Goal: Task Accomplishment & Management: Use online tool/utility

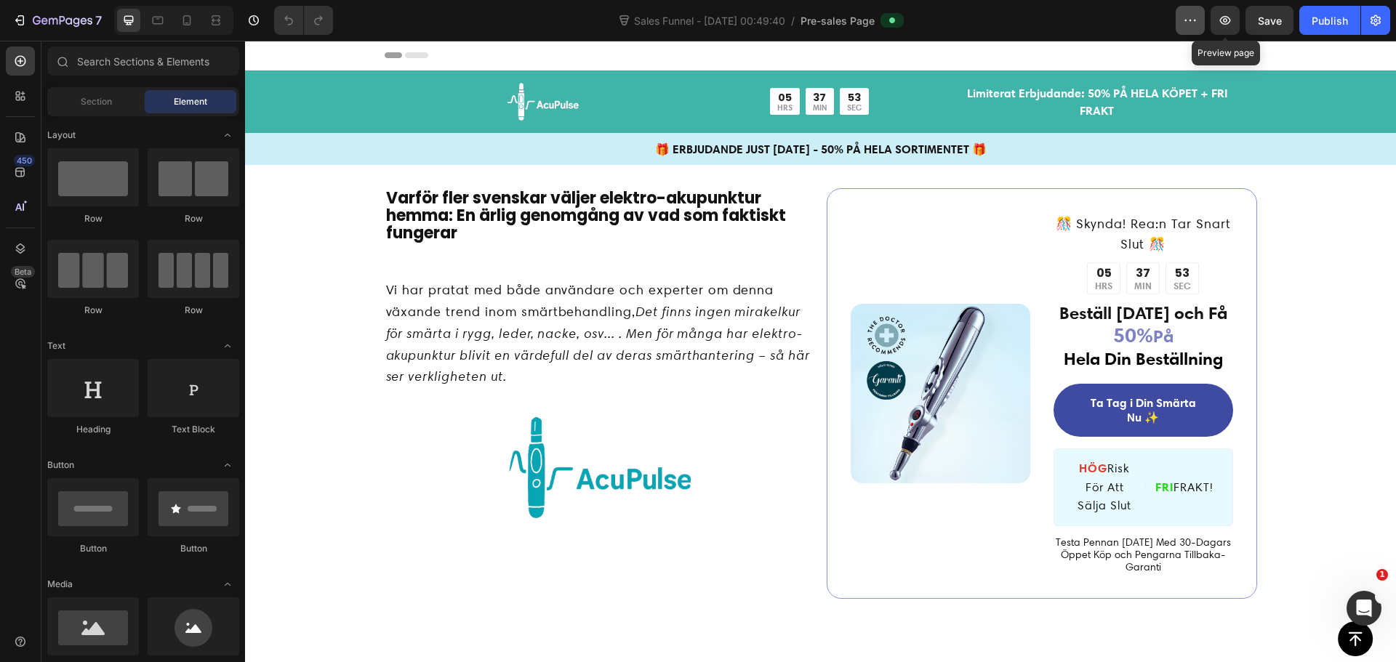
click at [1189, 20] on icon "button" at bounding box center [1190, 20] width 15 height 15
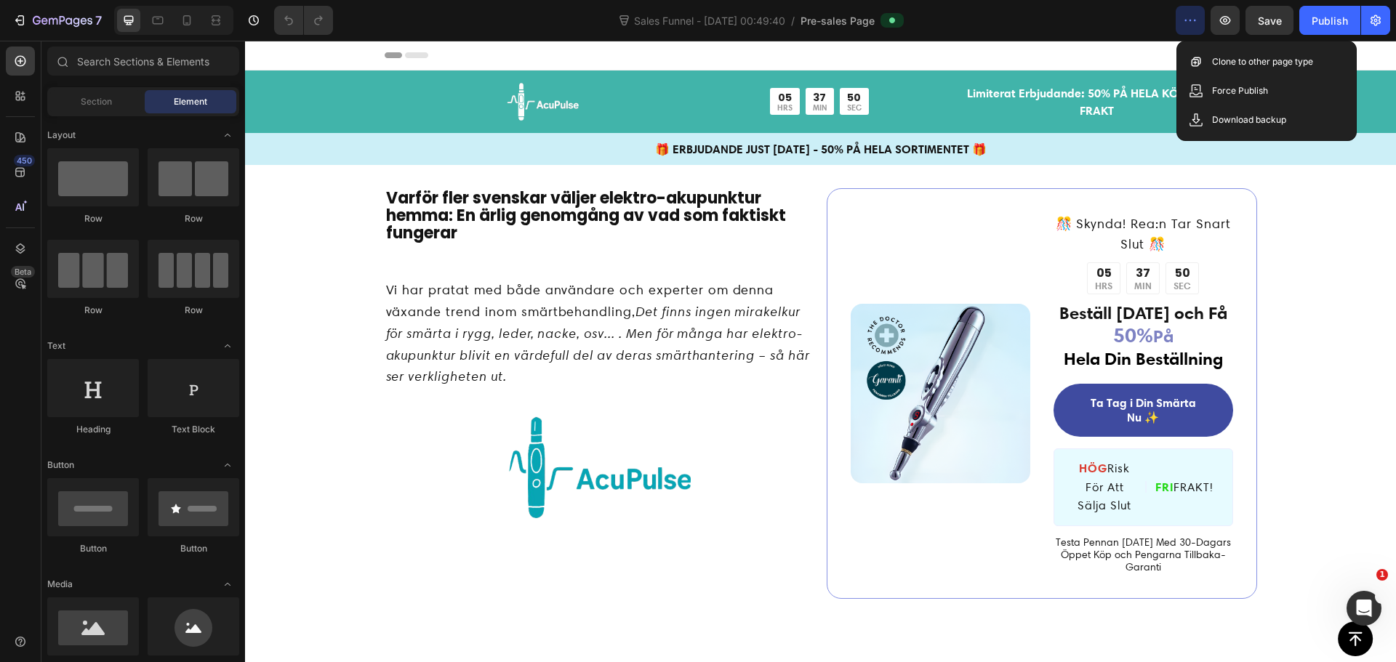
click at [1189, 20] on icon "button" at bounding box center [1190, 20] width 15 height 15
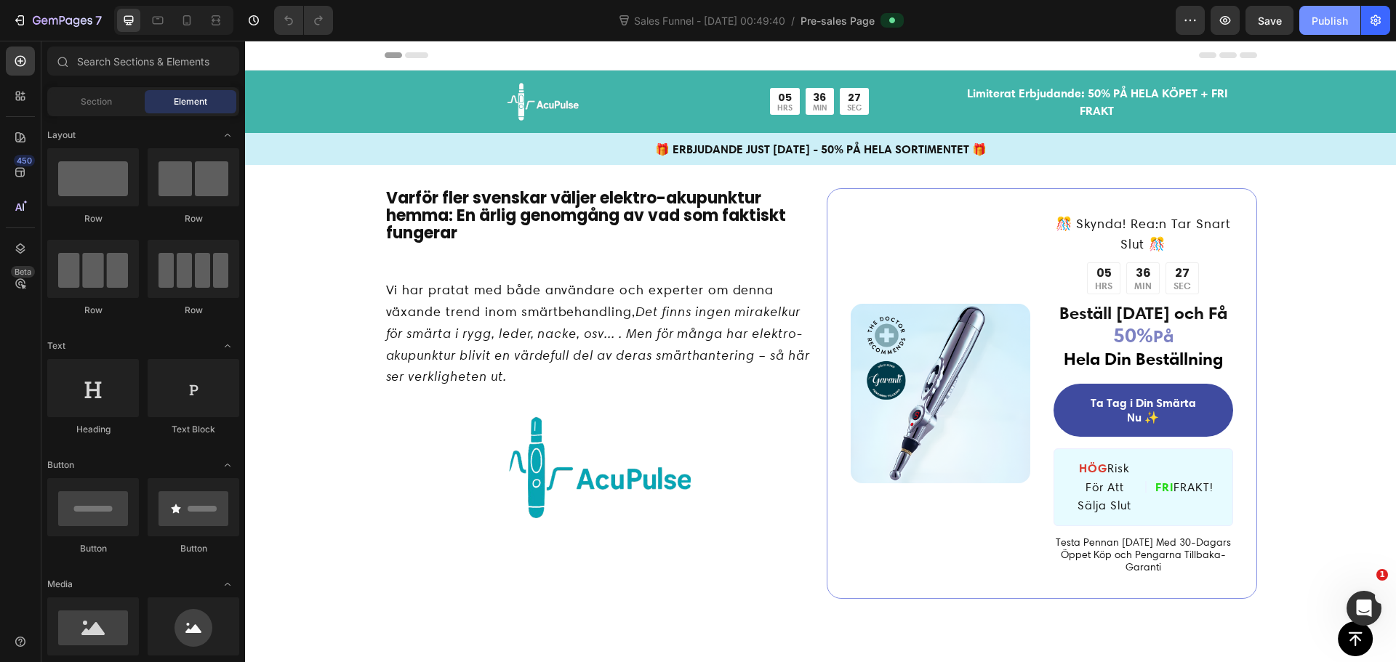
click at [1321, 17] on div "Publish" at bounding box center [1330, 20] width 36 height 15
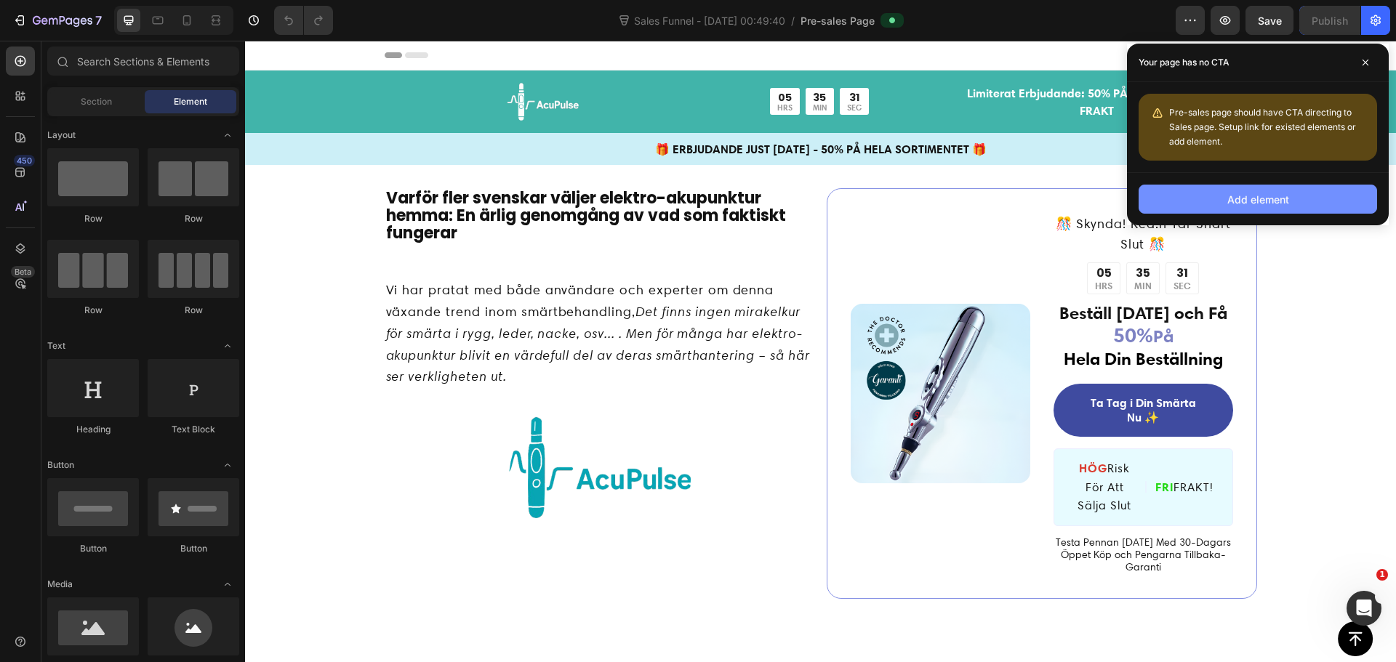
click at [1231, 201] on div "Add element" at bounding box center [1258, 199] width 62 height 15
click at [1218, 202] on button "Add element" at bounding box center [1258, 199] width 238 height 29
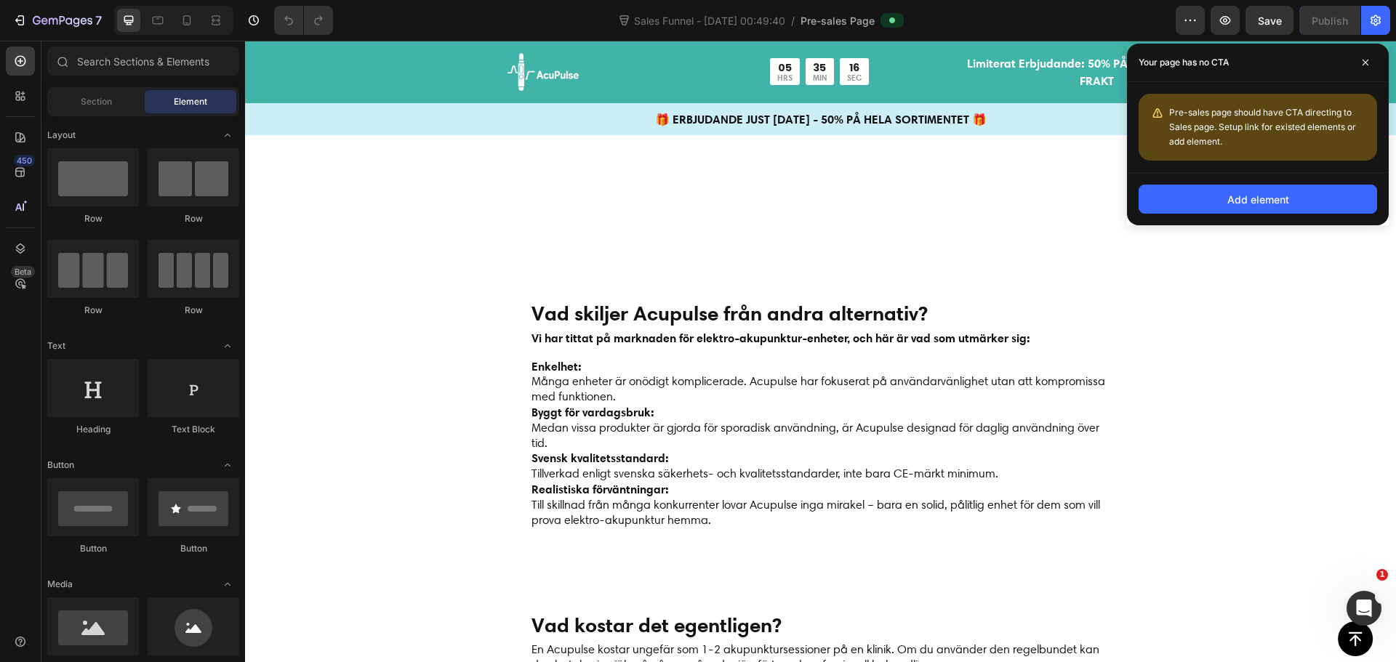
scroll to position [5016, 0]
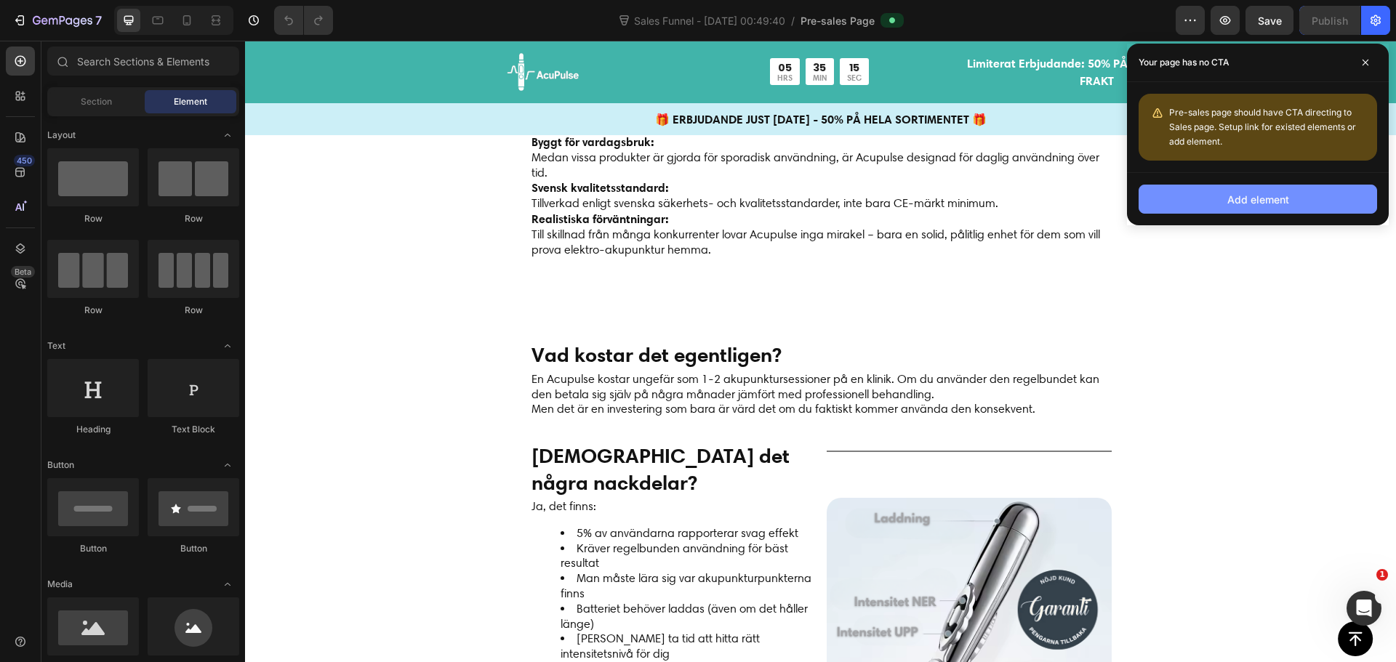
click at [1224, 195] on button "Add element" at bounding box center [1258, 199] width 238 height 29
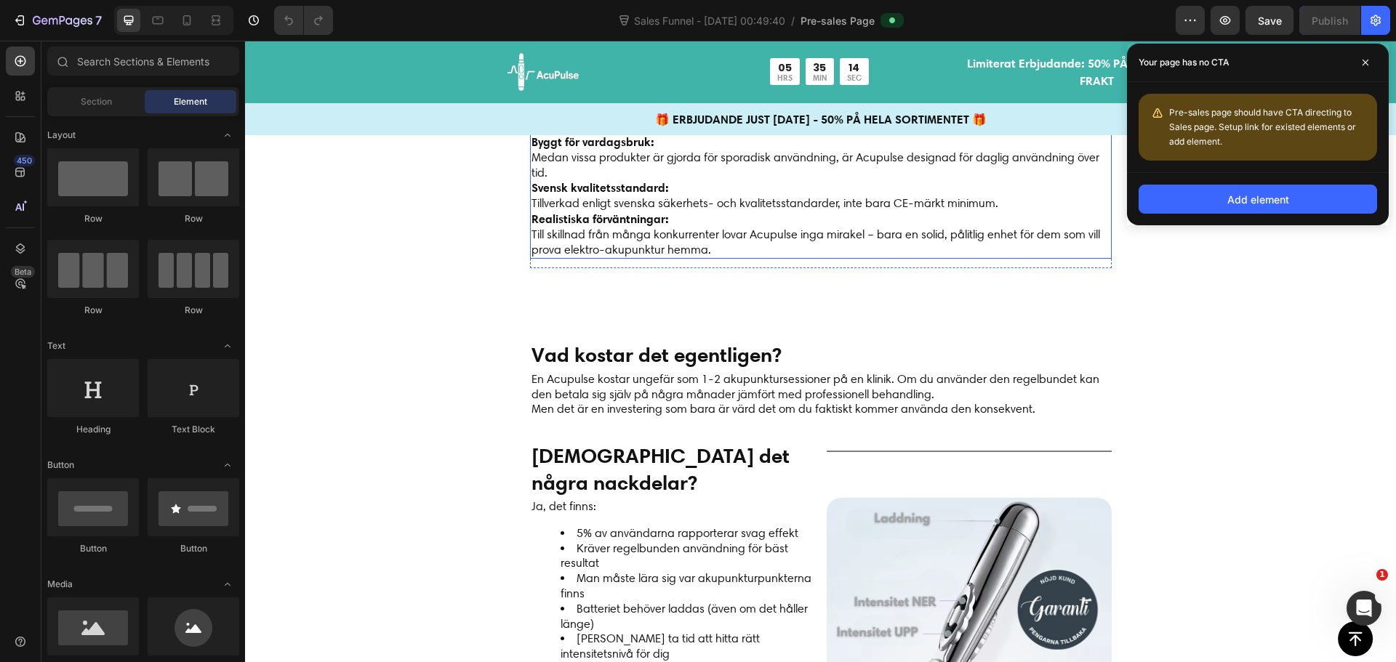
drag, startPoint x: 1469, startPoint y: 236, endPoint x: 1021, endPoint y: 260, distance: 449.2
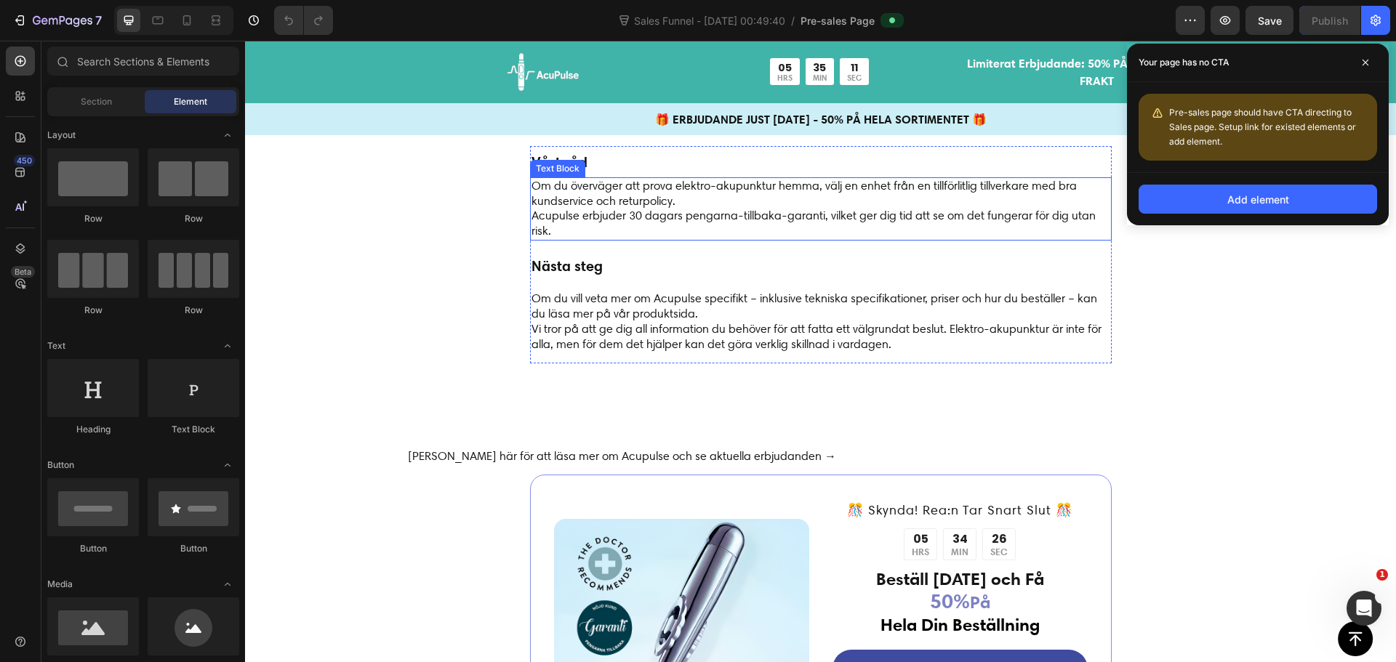
scroll to position [6616, 0]
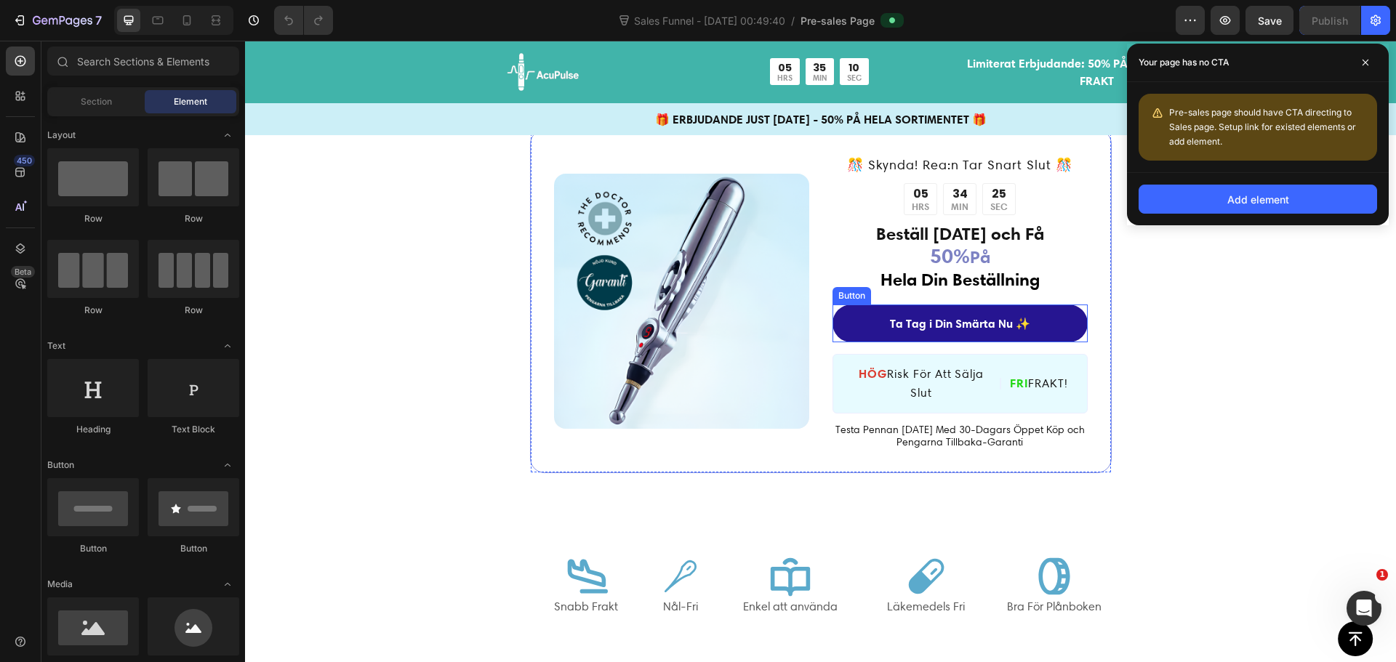
click at [835, 326] on link "Ta Tag i Din Smärta Nu ✨" at bounding box center [959, 324] width 255 height 39
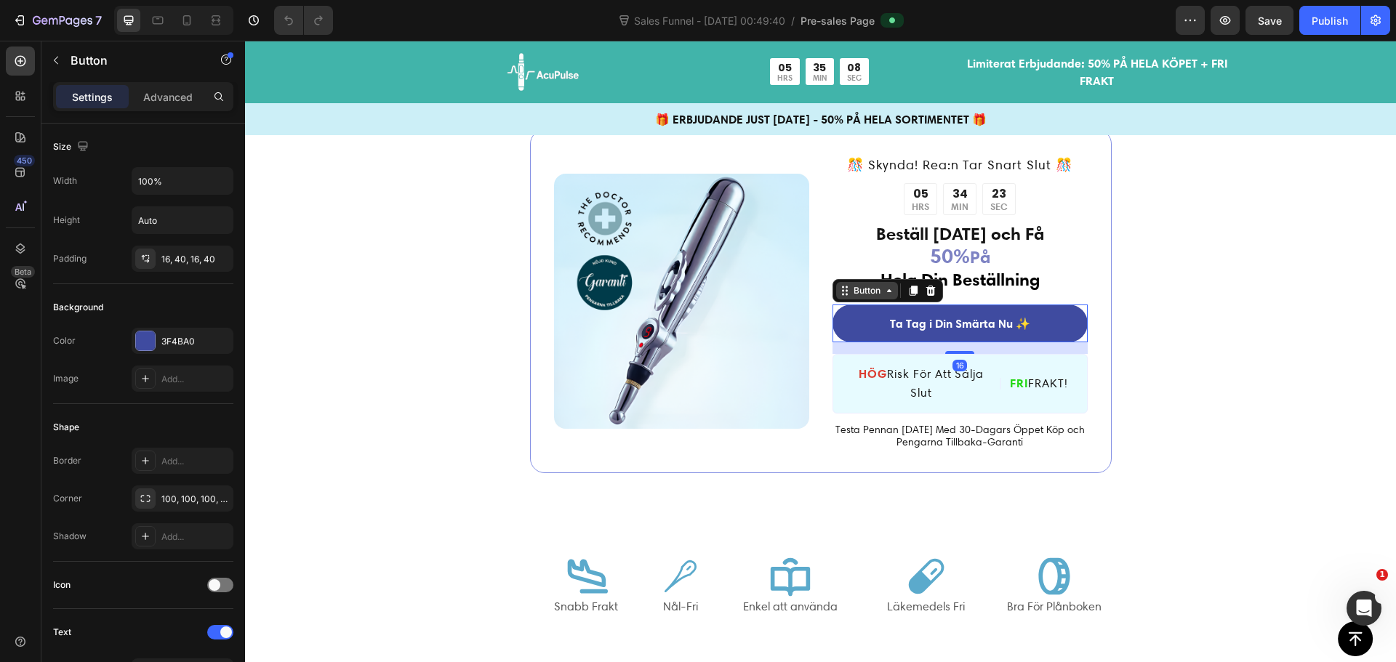
click at [858, 290] on div "Button" at bounding box center [867, 290] width 33 height 13
click at [859, 292] on div "Button" at bounding box center [867, 290] width 33 height 13
click at [23, 103] on icon at bounding box center [20, 96] width 15 height 15
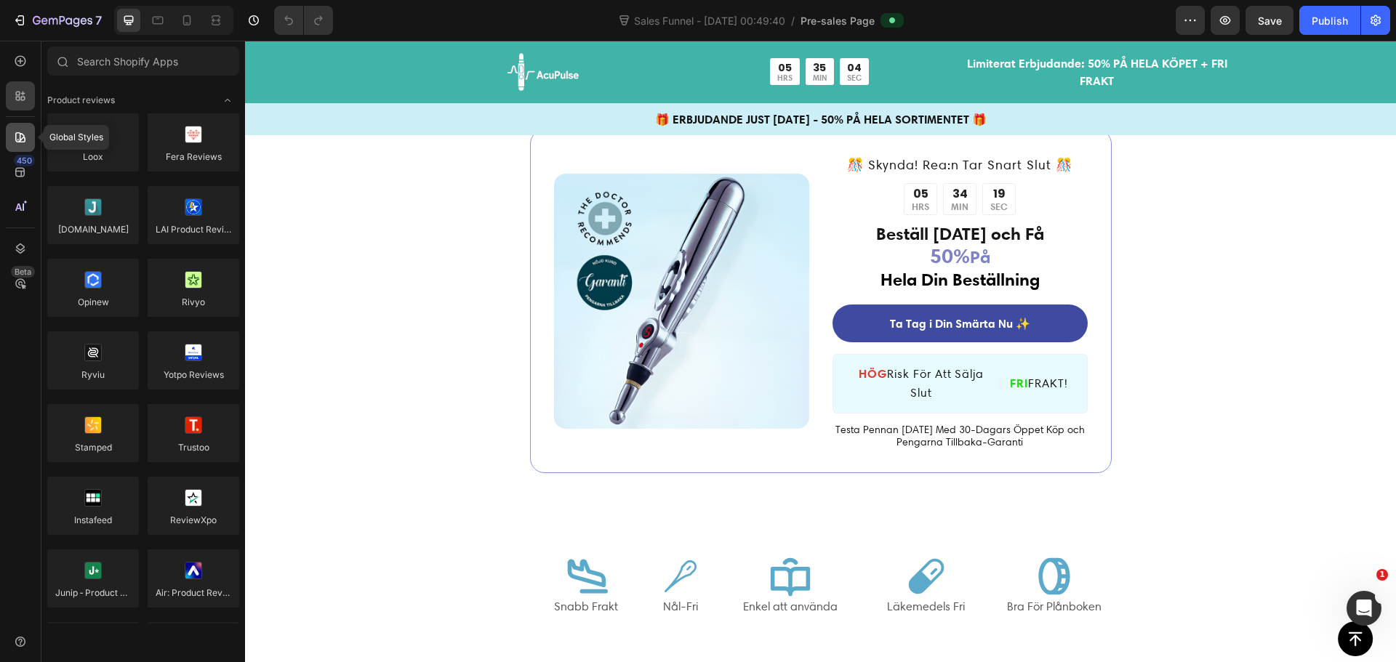
click at [20, 147] on div at bounding box center [20, 137] width 29 height 29
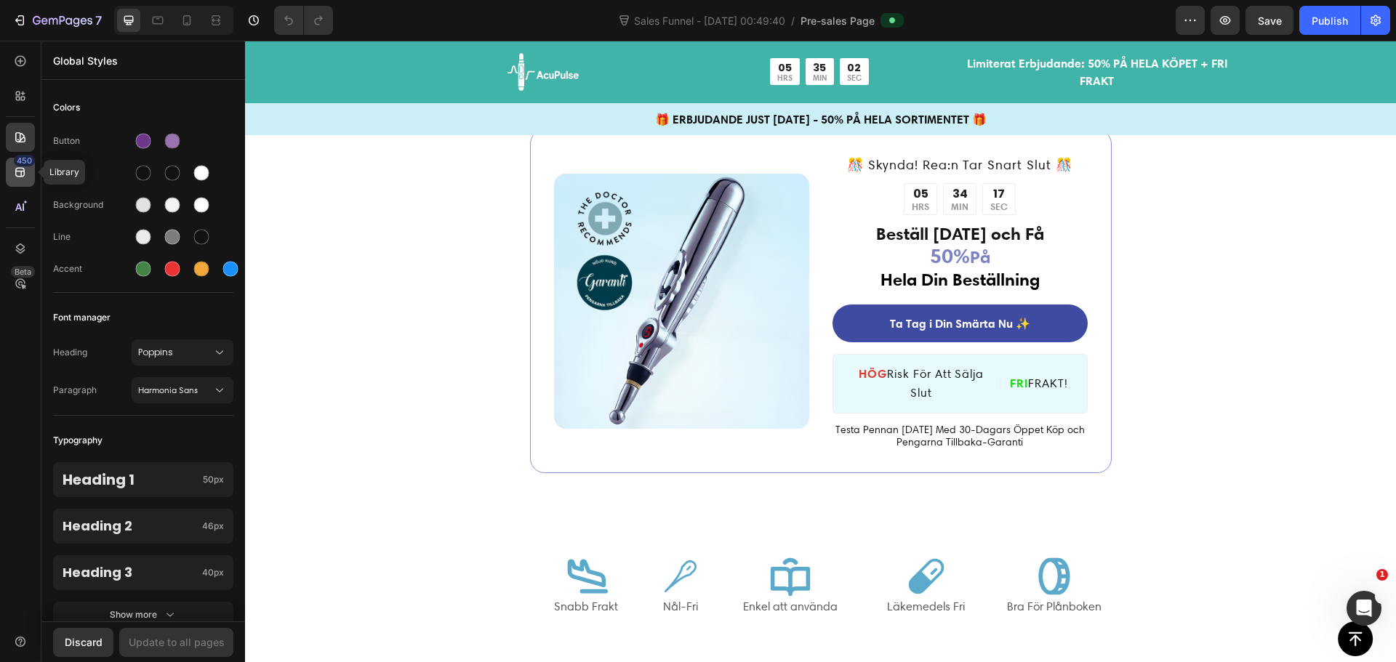
click at [25, 179] on icon at bounding box center [20, 172] width 15 height 15
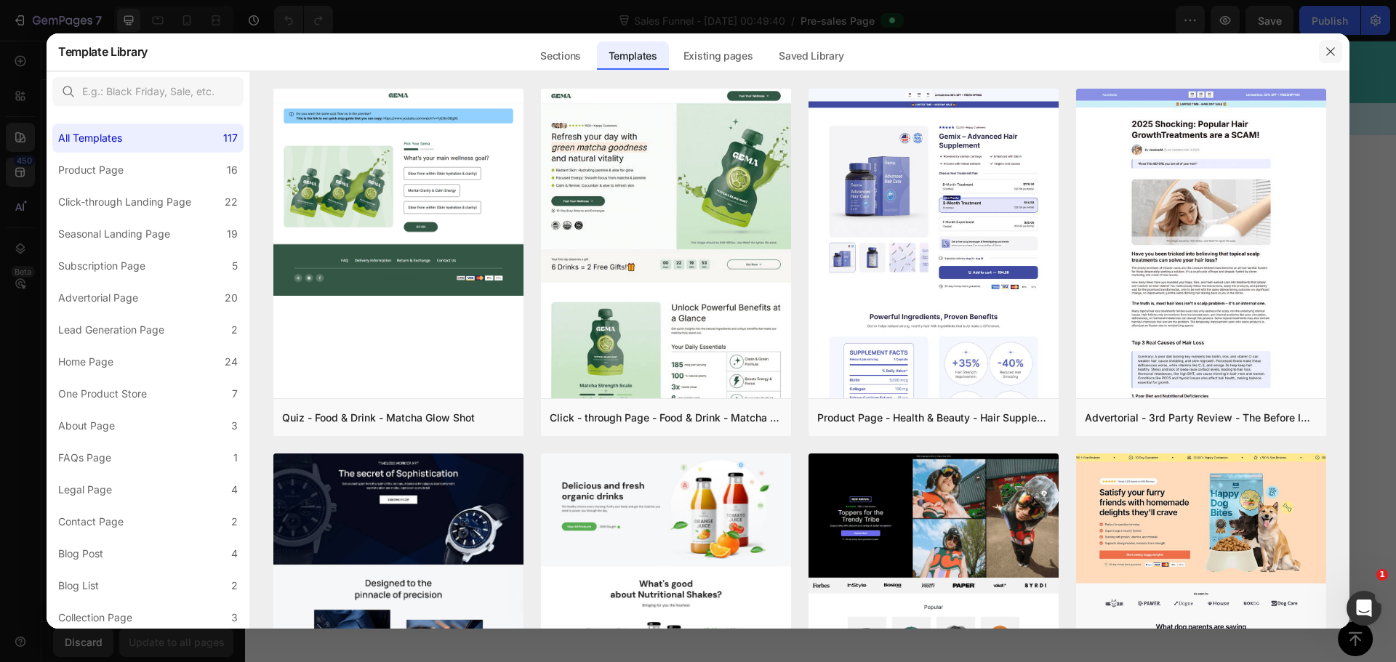
click at [1328, 62] on button "button" at bounding box center [1330, 51] width 23 height 23
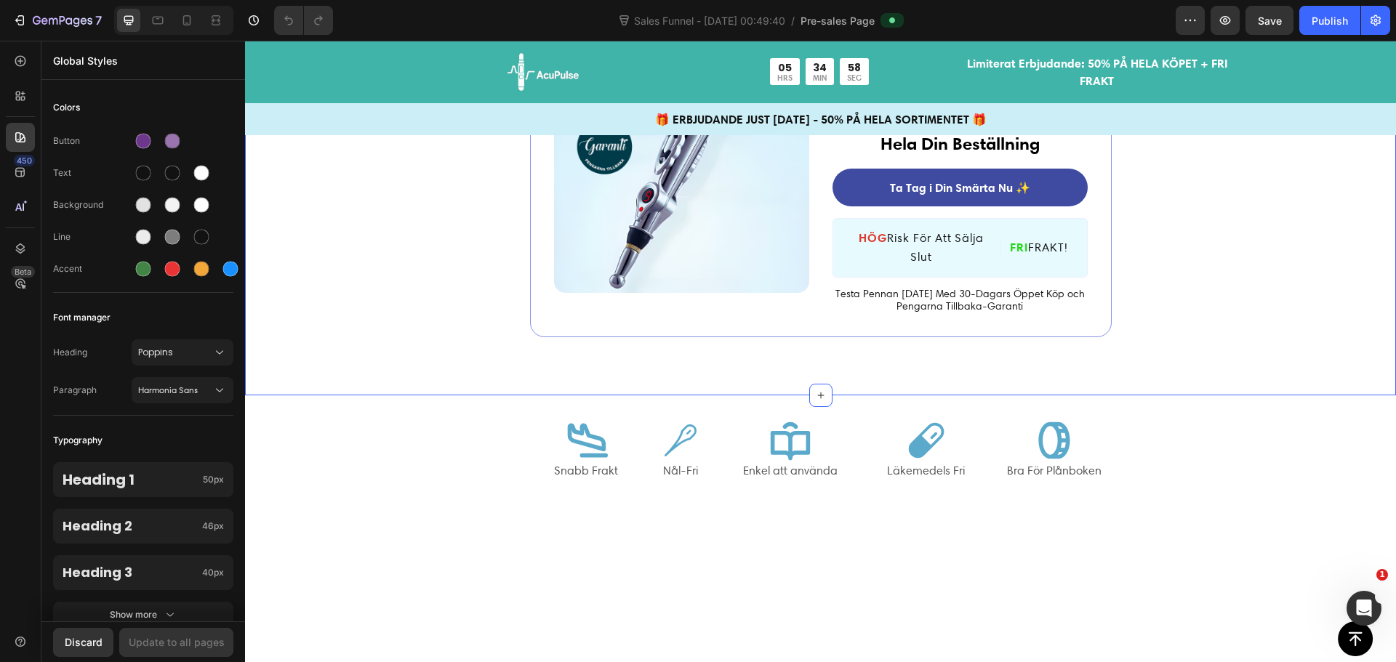
scroll to position [6761, 0]
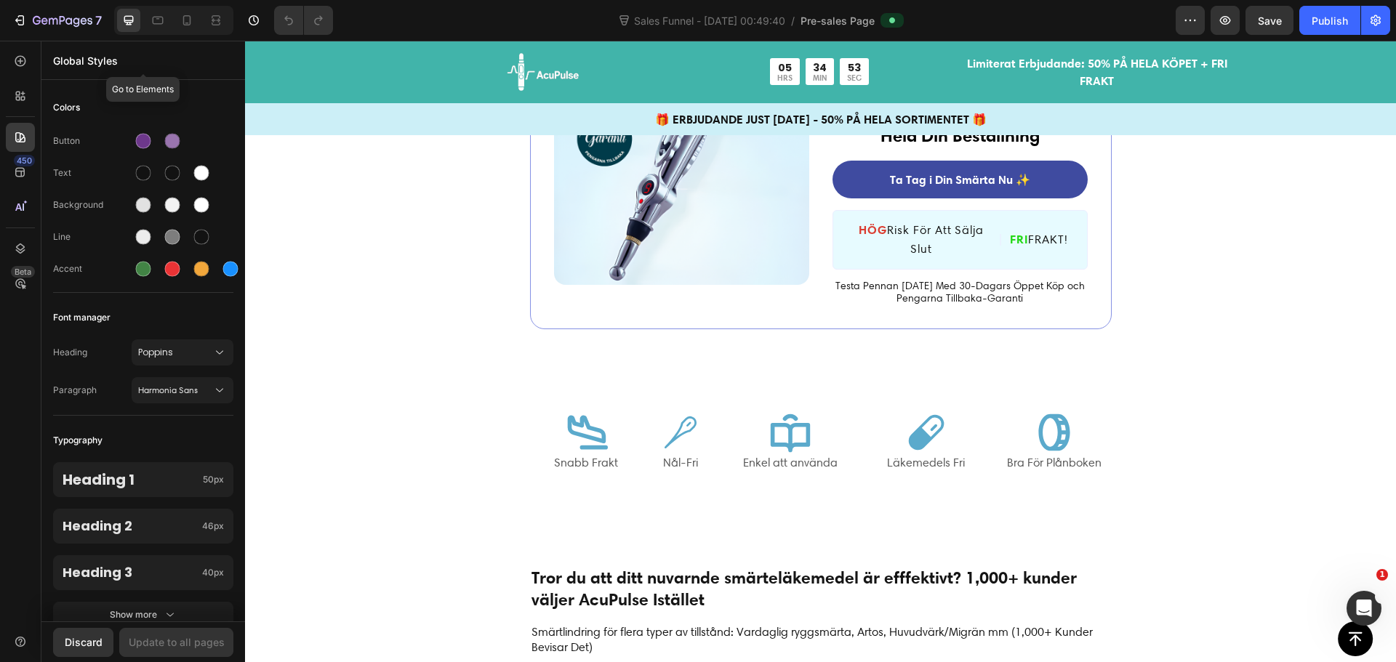
click at [76, 57] on p "Global Styles" at bounding box center [143, 60] width 180 height 15
click at [19, 70] on div at bounding box center [20, 61] width 29 height 29
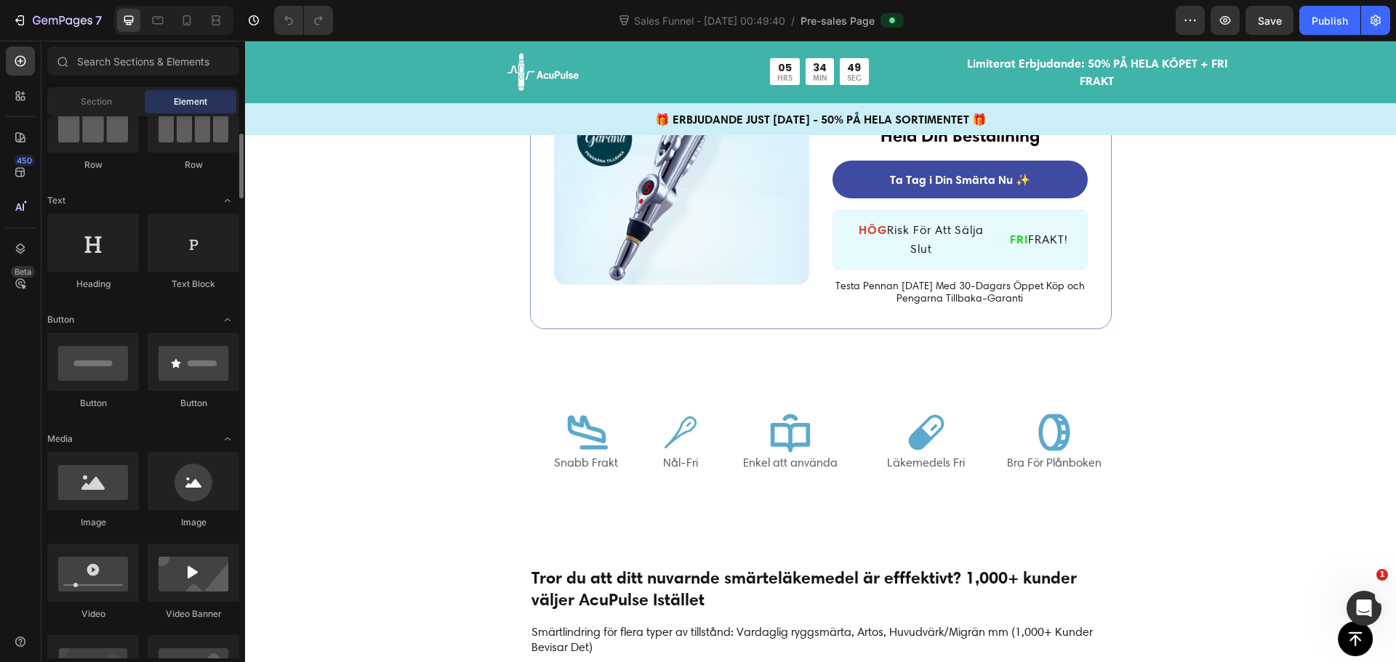
scroll to position [0, 0]
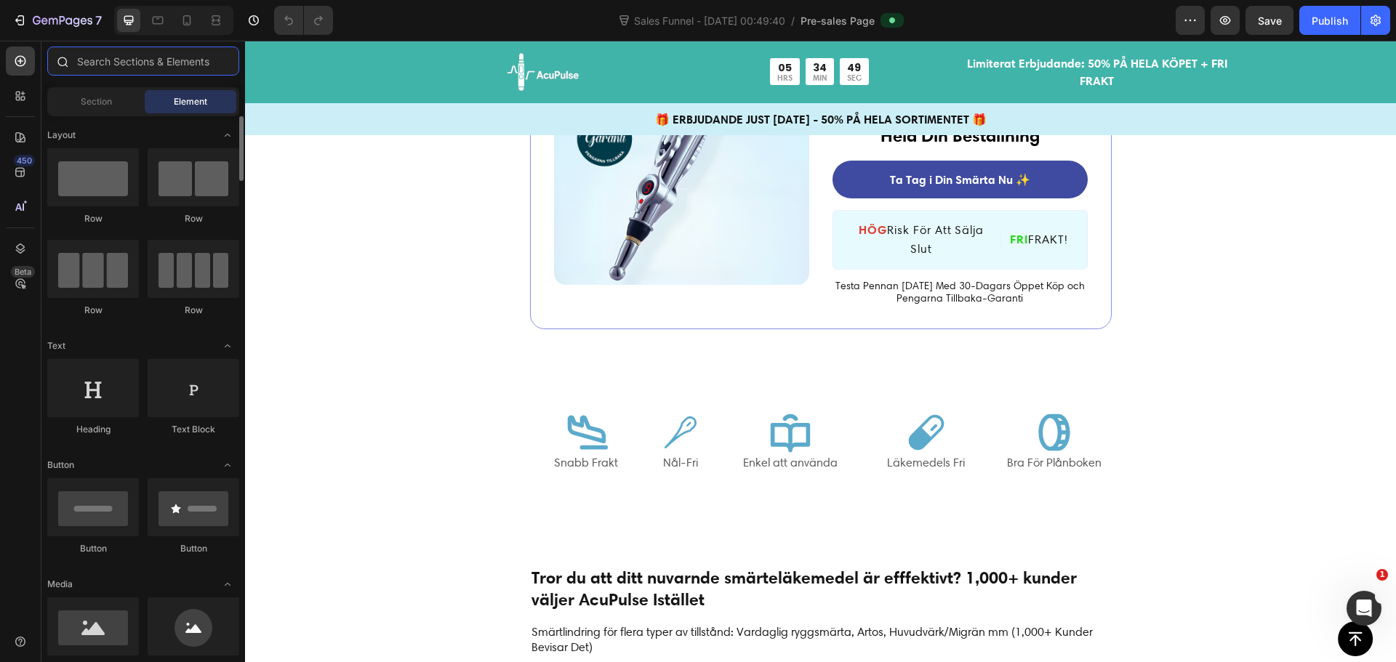
click at [145, 58] on input "text" at bounding box center [143, 61] width 192 height 29
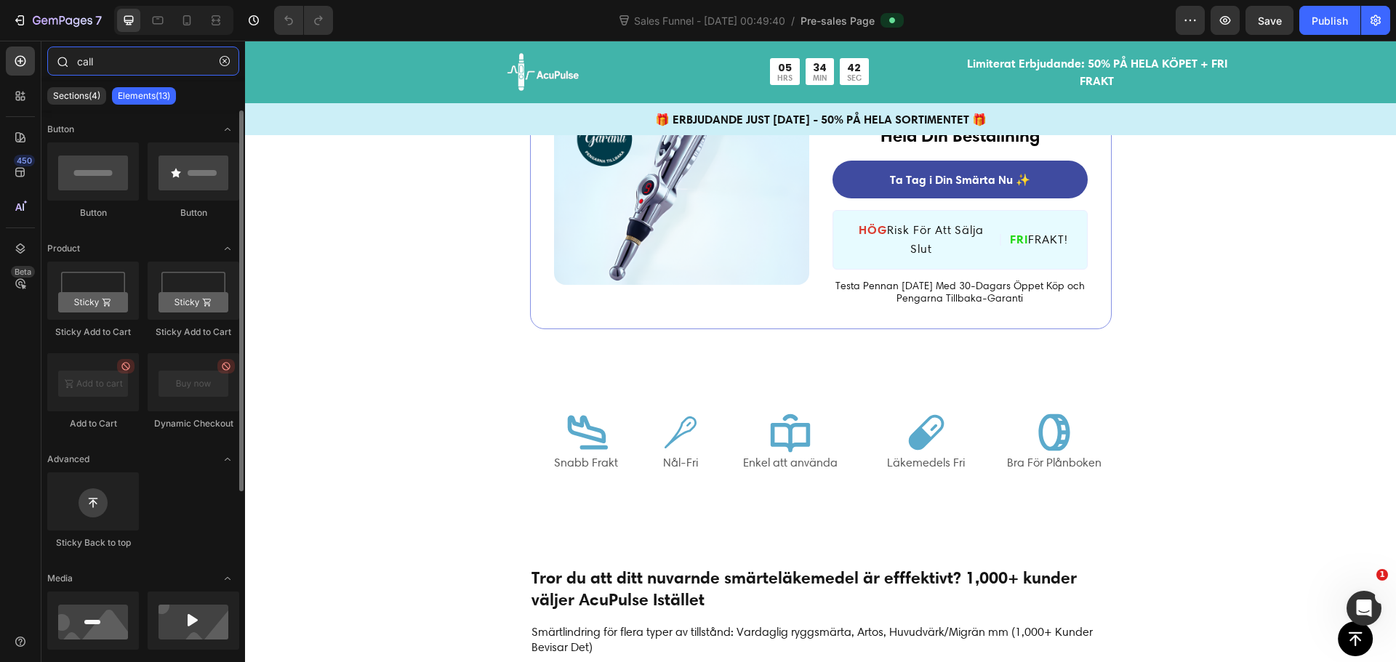
click at [124, 73] on input "call" at bounding box center [143, 61] width 192 height 29
click at [124, 67] on input "call" at bounding box center [143, 61] width 192 height 29
click at [87, 95] on p "Sections(4)" at bounding box center [76, 96] width 47 height 12
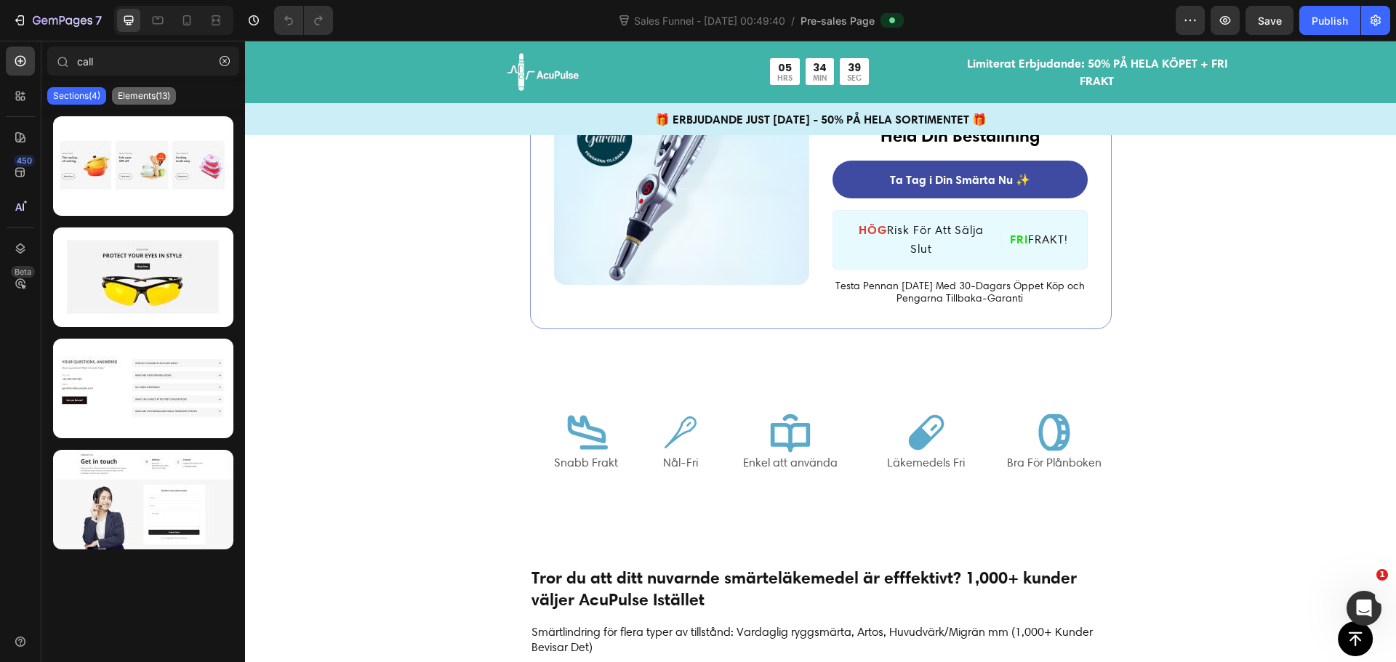
click at [141, 97] on p "Elements(13)" at bounding box center [144, 96] width 52 height 12
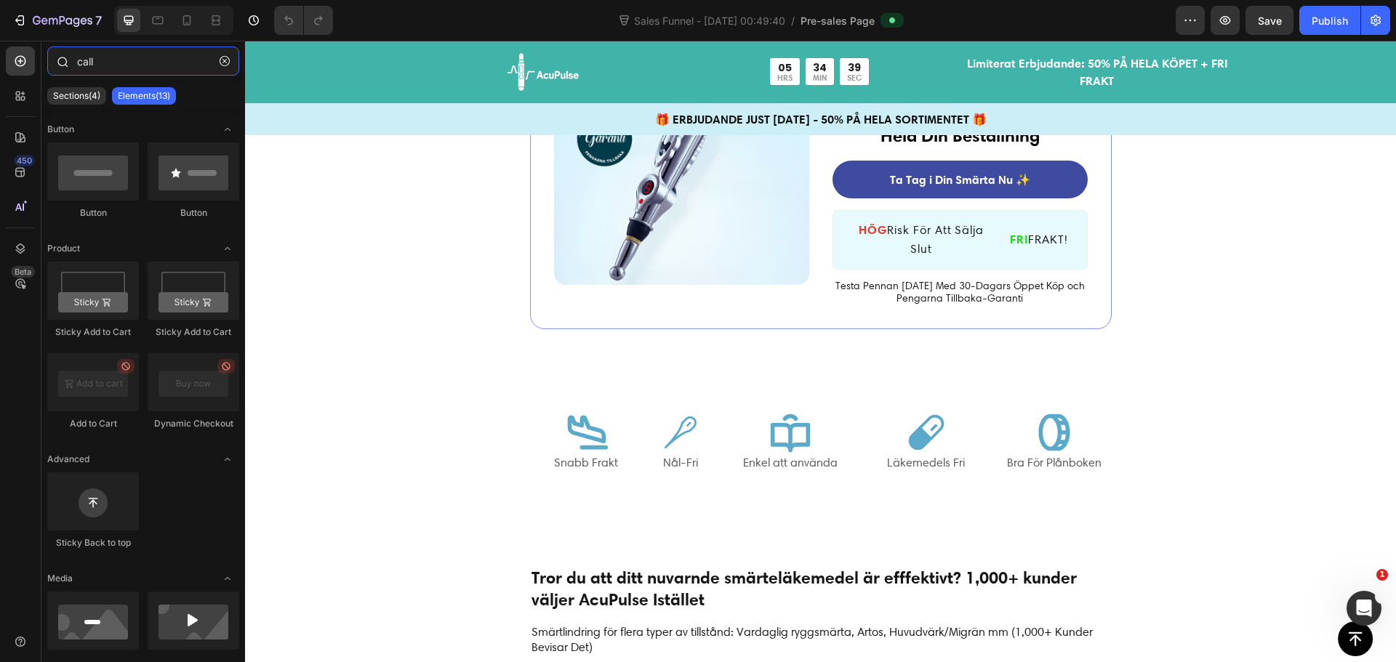
click at [138, 60] on input "call" at bounding box center [143, 61] width 192 height 29
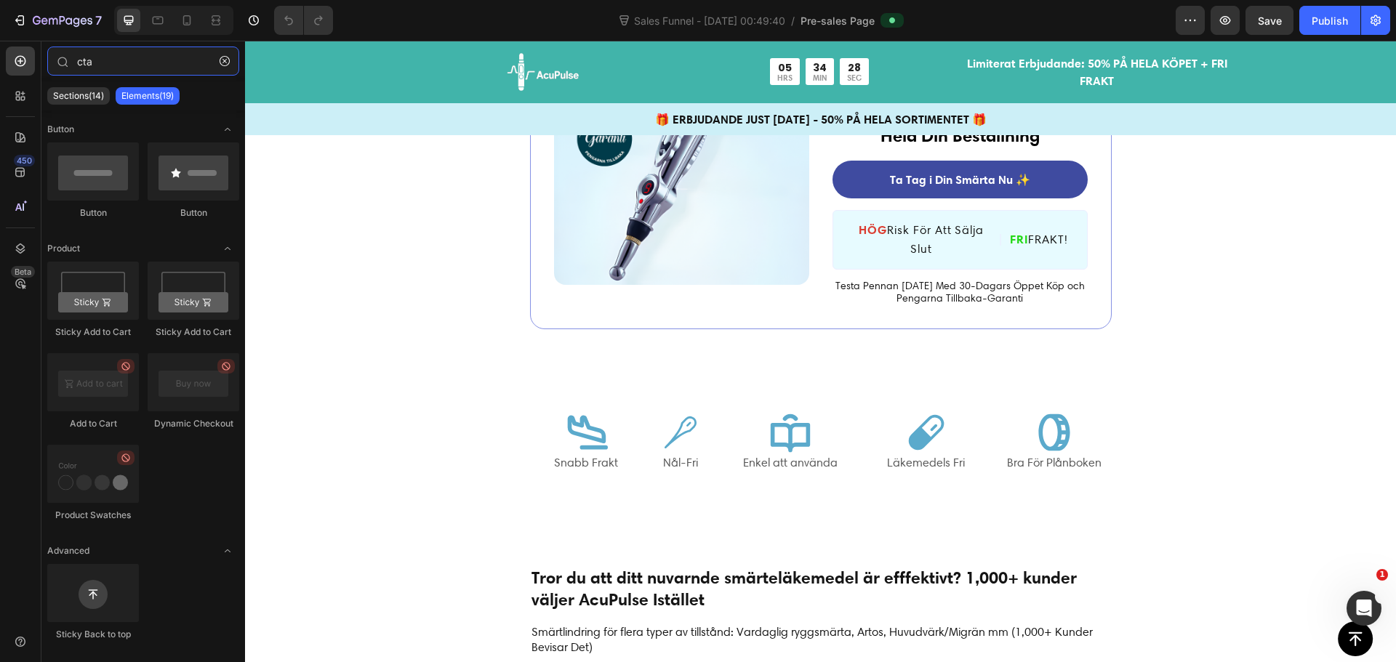
type input "cta"
click at [838, 22] on span "Pre-sales Page" at bounding box center [837, 20] width 74 height 15
click at [1190, 25] on icon "button" at bounding box center [1190, 20] width 15 height 15
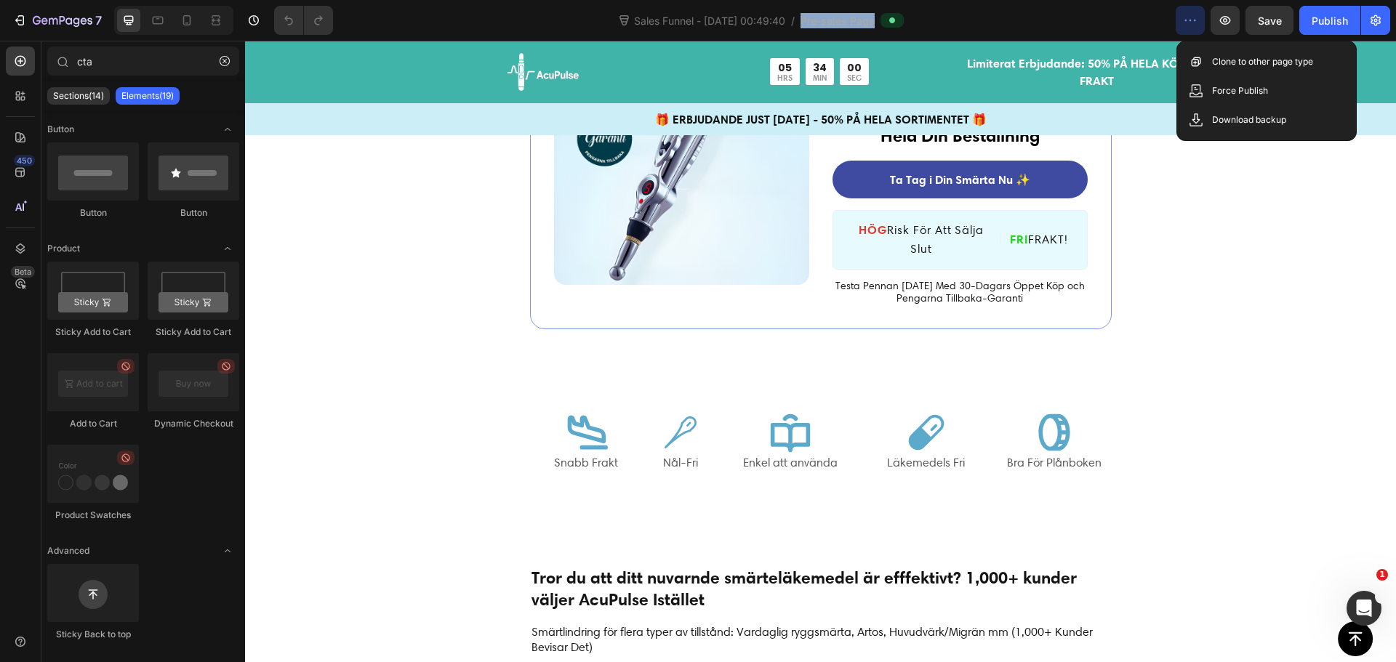
click at [1190, 25] on icon "button" at bounding box center [1190, 20] width 15 height 15
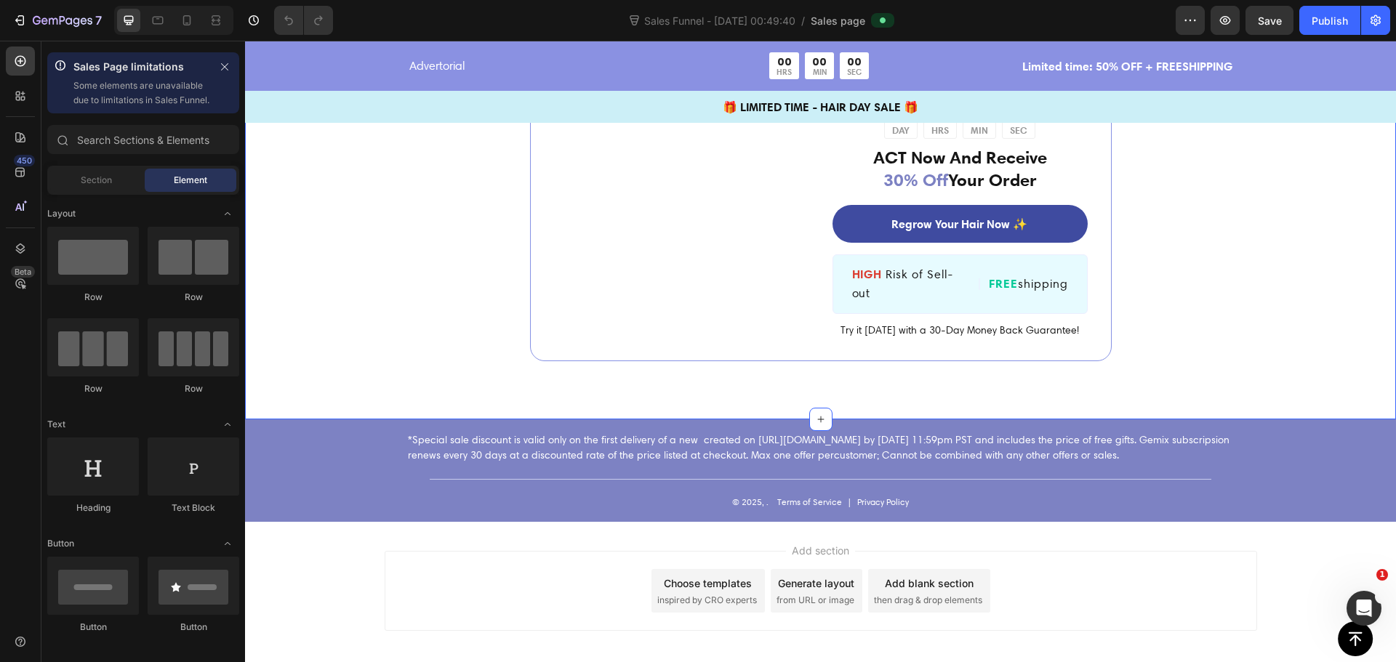
scroll to position [9304, 0]
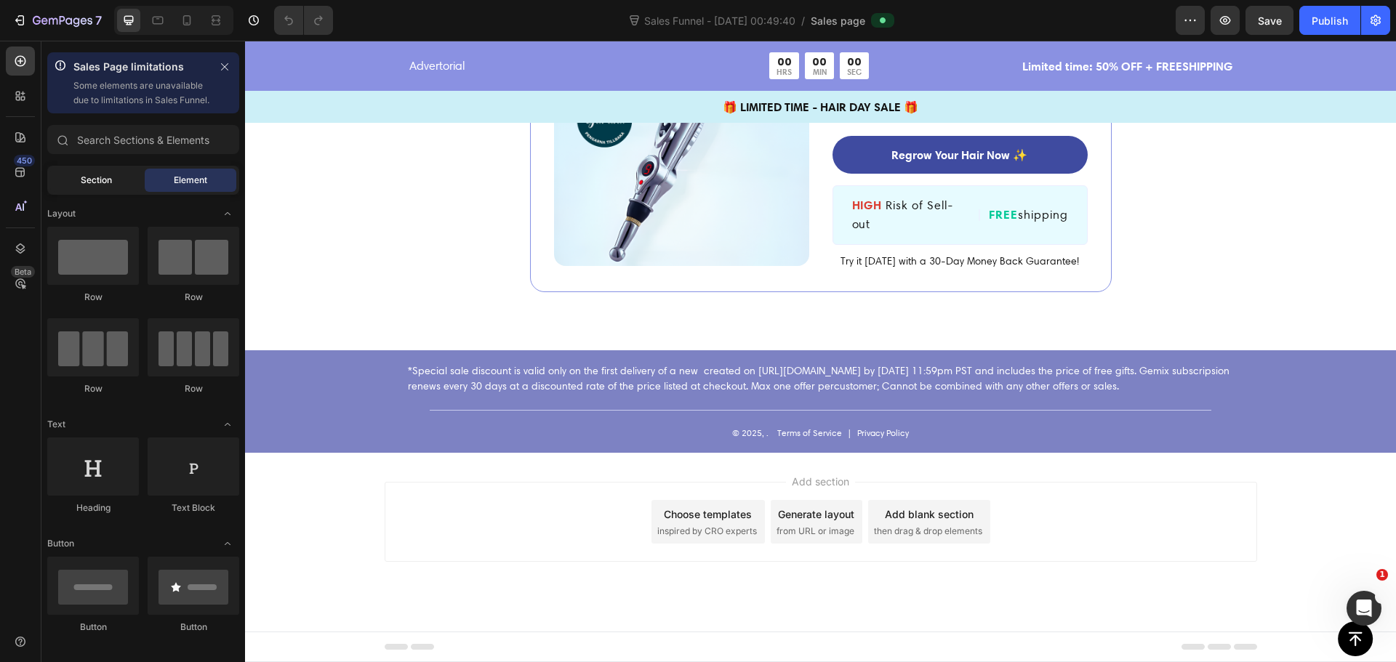
click at [118, 192] on div "Section" at bounding box center [96, 180] width 92 height 23
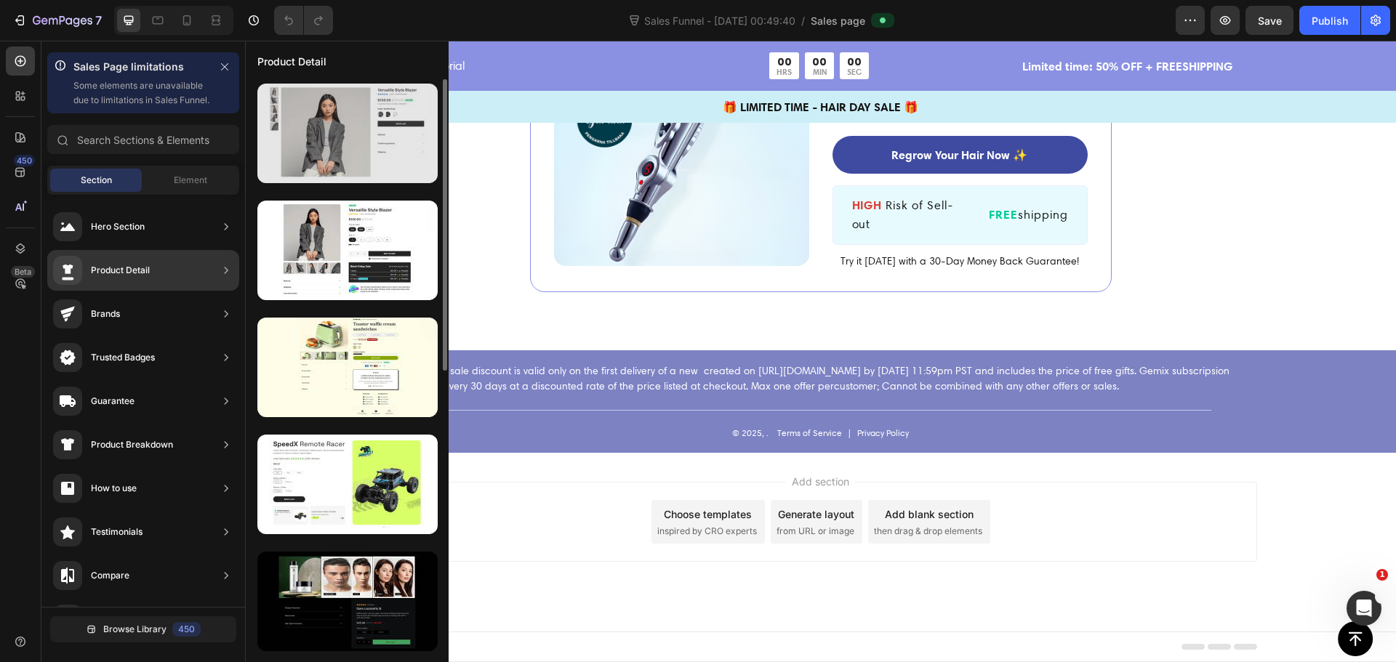
click at [353, 168] on div at bounding box center [347, 134] width 180 height 100
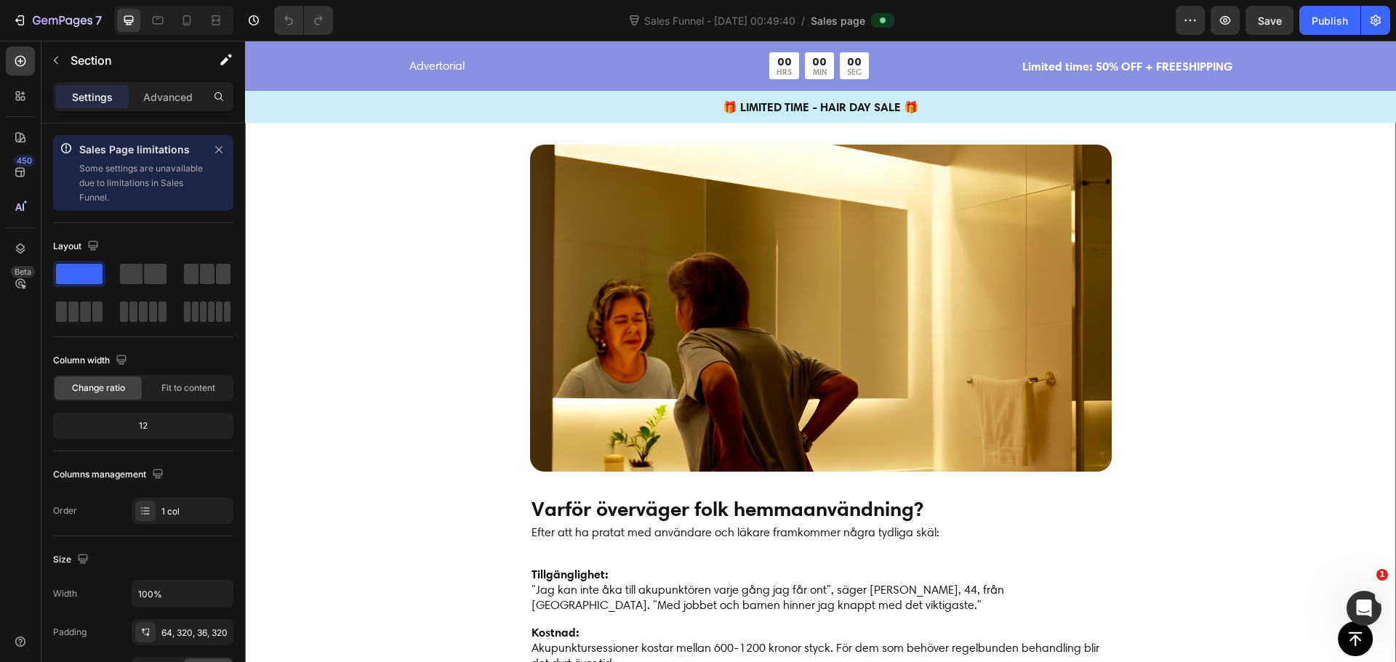
drag, startPoint x: 448, startPoint y: 357, endPoint x: 446, endPoint y: 342, distance: 15.4
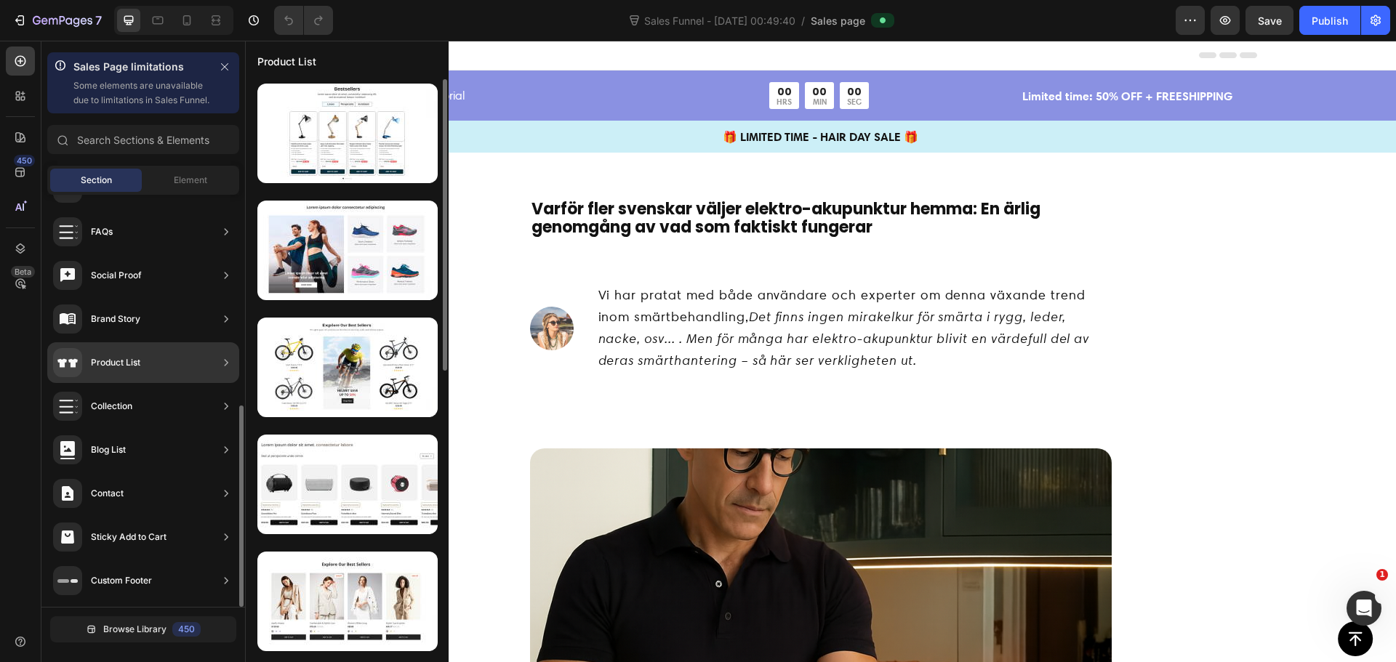
scroll to position [0, 0]
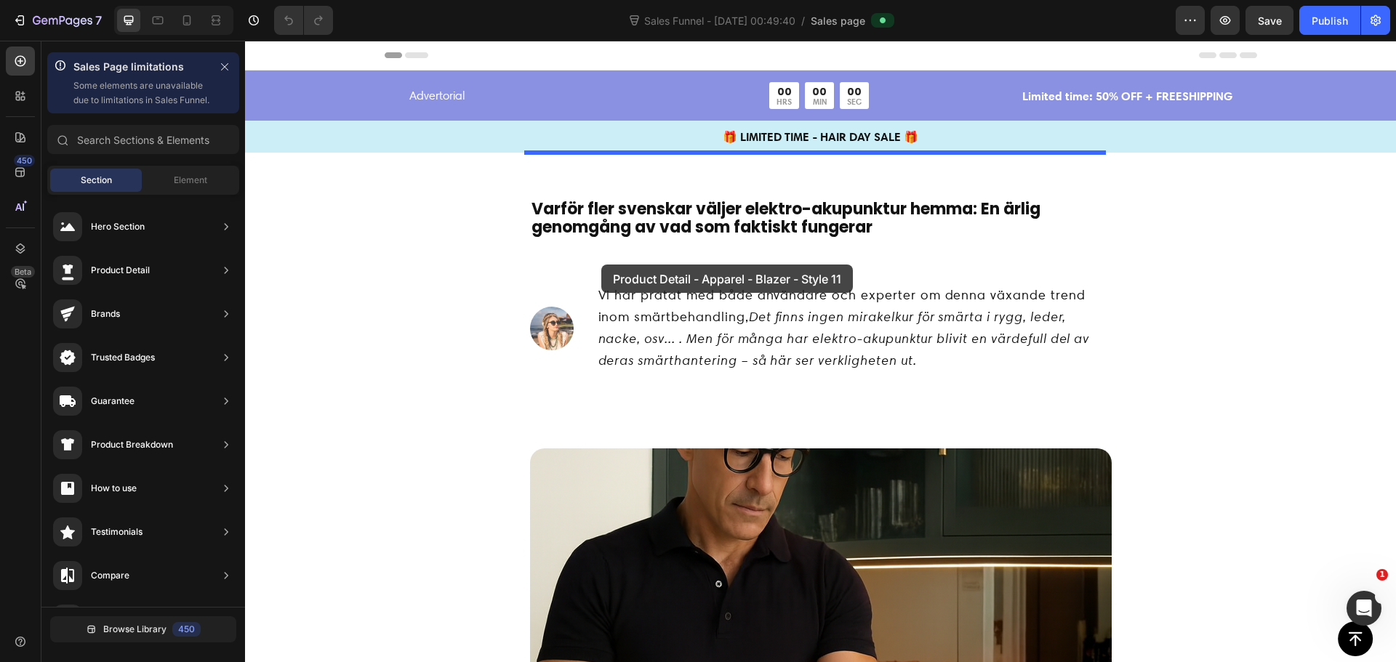
drag, startPoint x: 551, startPoint y: 295, endPoint x: 601, endPoint y: 265, distance: 58.7
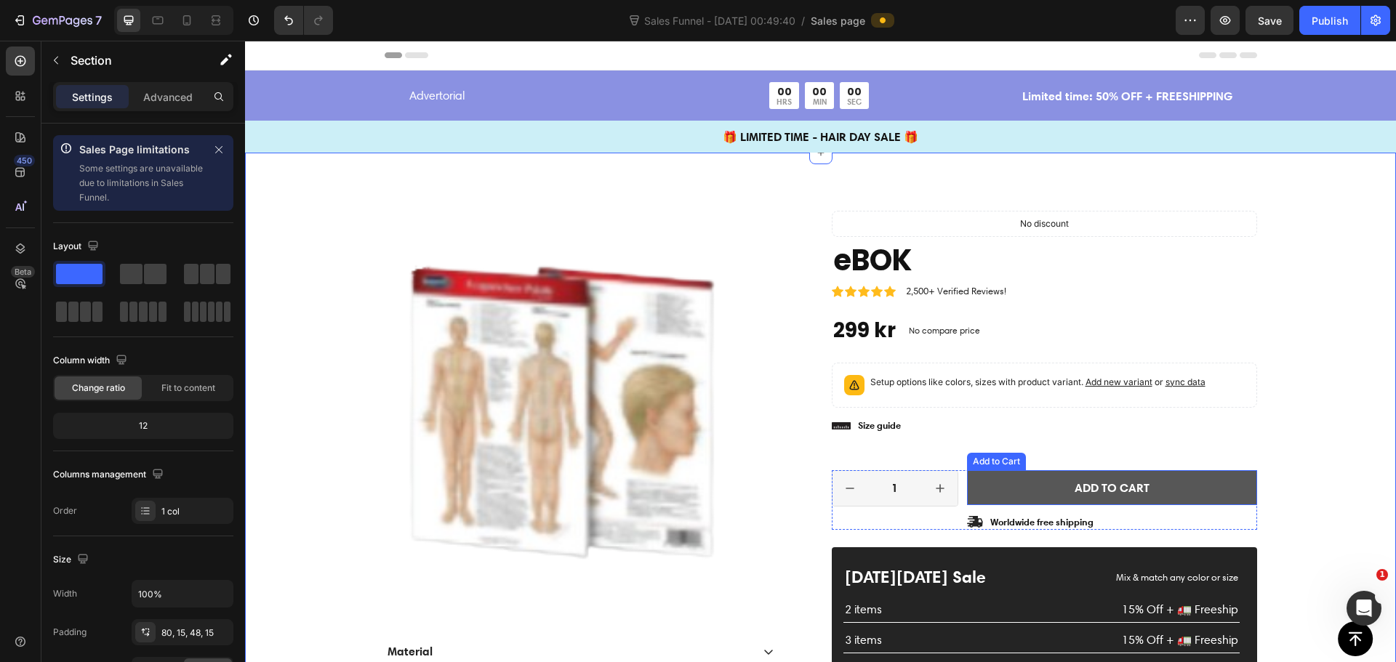
click at [1032, 484] on button "Add to cart" at bounding box center [1112, 488] width 290 height 36
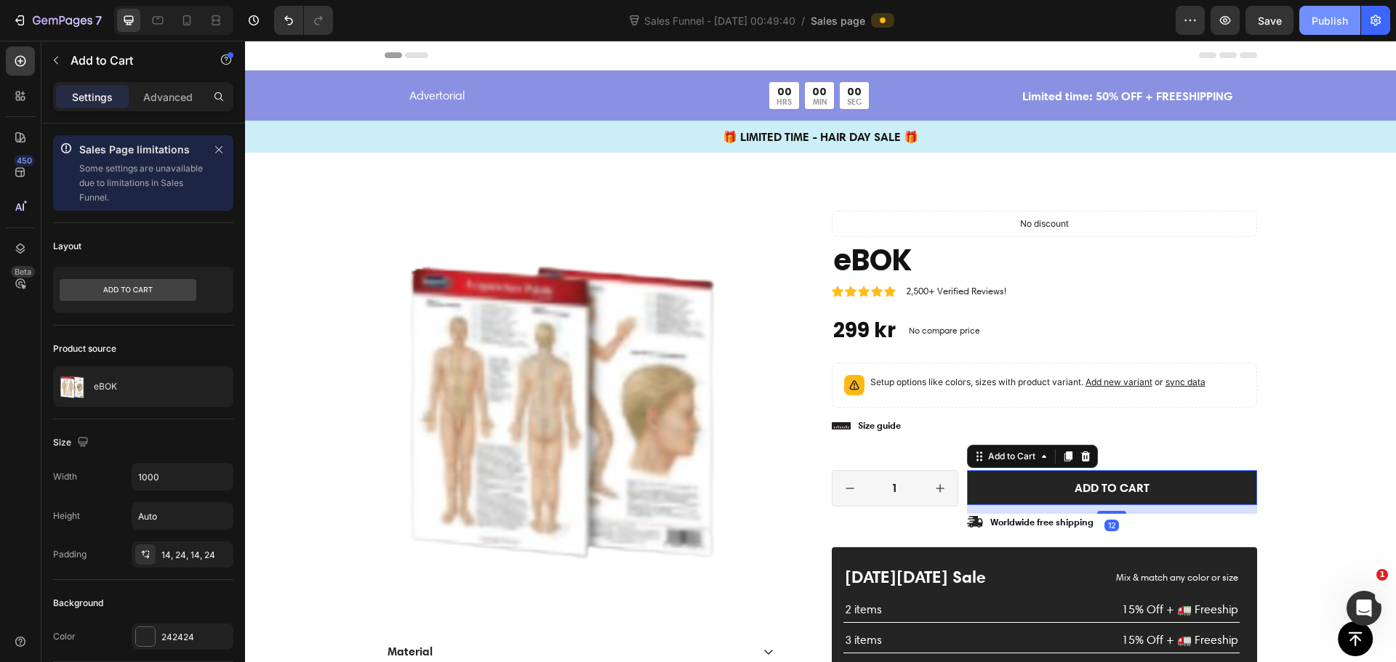
click at [1322, 22] on div "Publish" at bounding box center [1330, 20] width 36 height 15
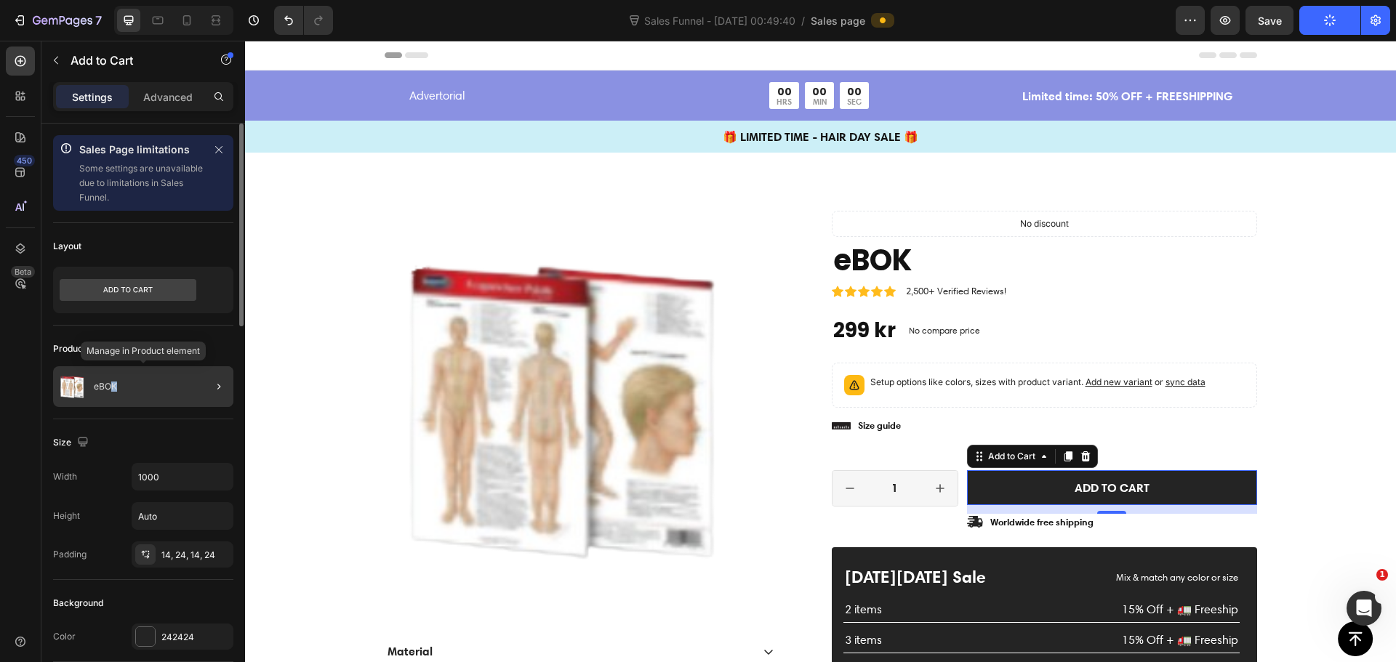
click at [116, 400] on div "eBOK" at bounding box center [143, 386] width 180 height 41
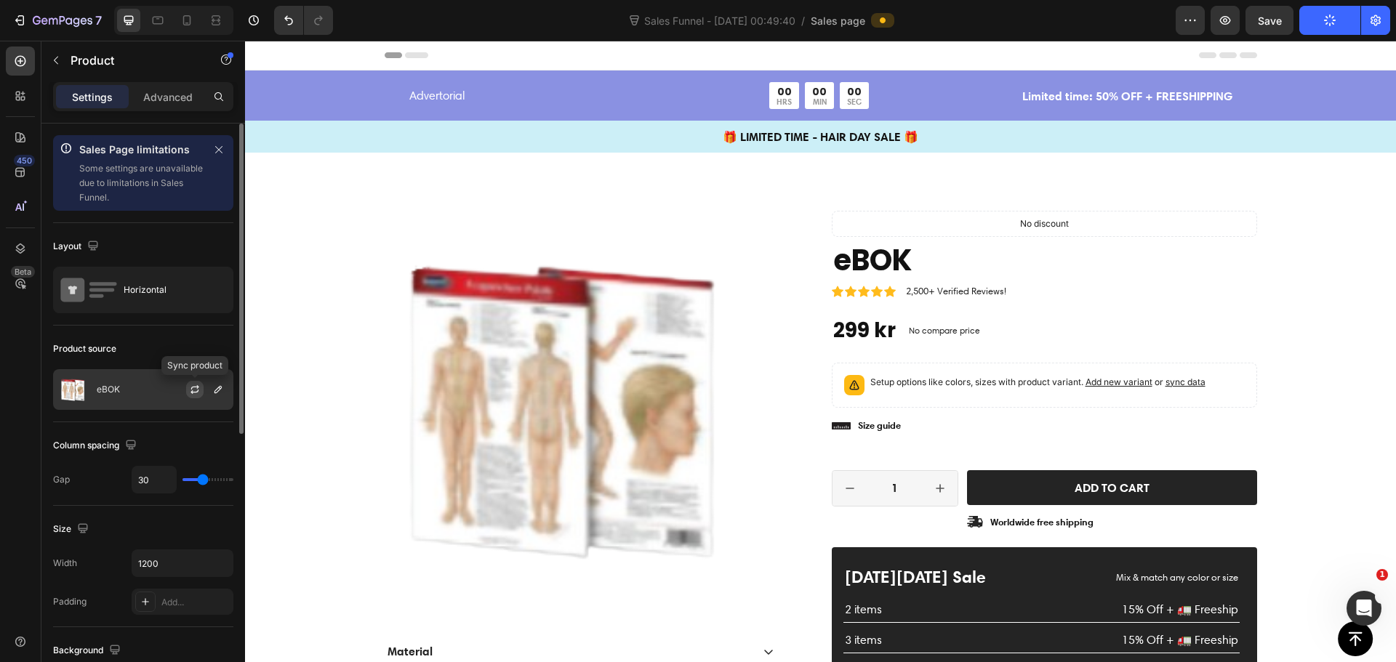
click at [197, 390] on icon "button" at bounding box center [195, 390] width 12 height 12
click at [215, 393] on icon "button" at bounding box center [217, 389] width 7 height 7
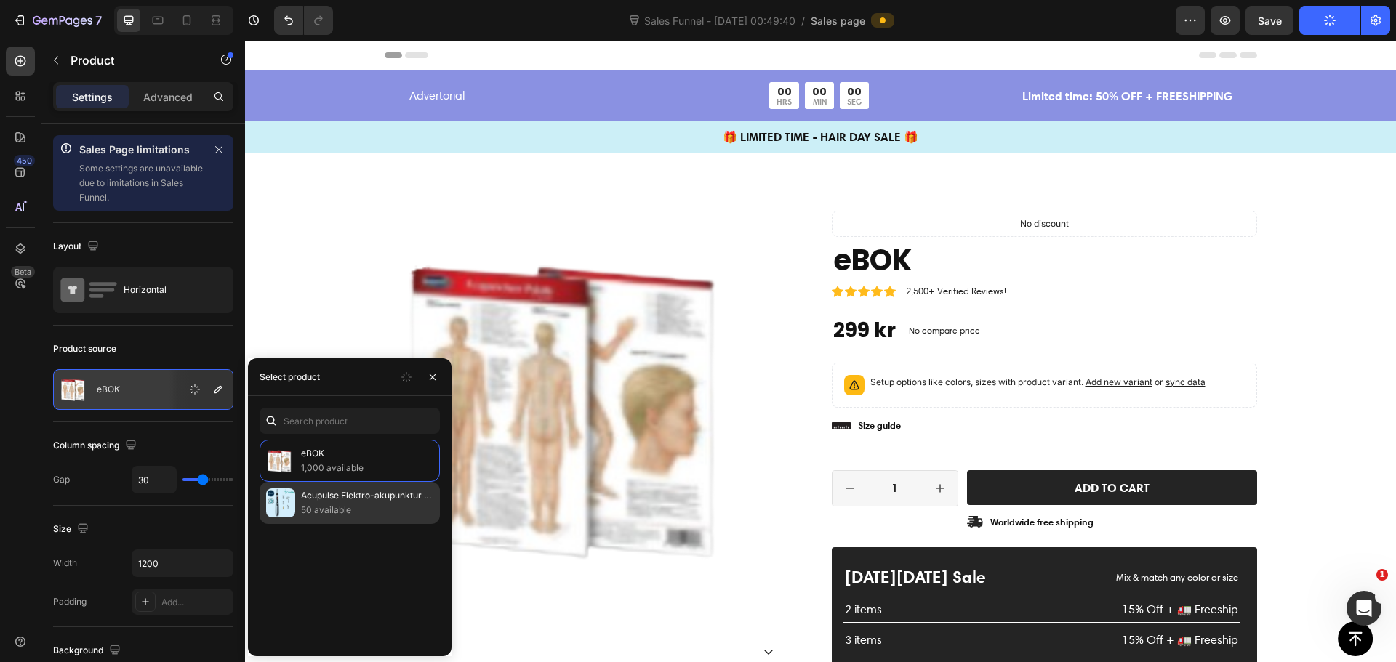
click at [336, 506] on p "50 available" at bounding box center [367, 510] width 132 height 15
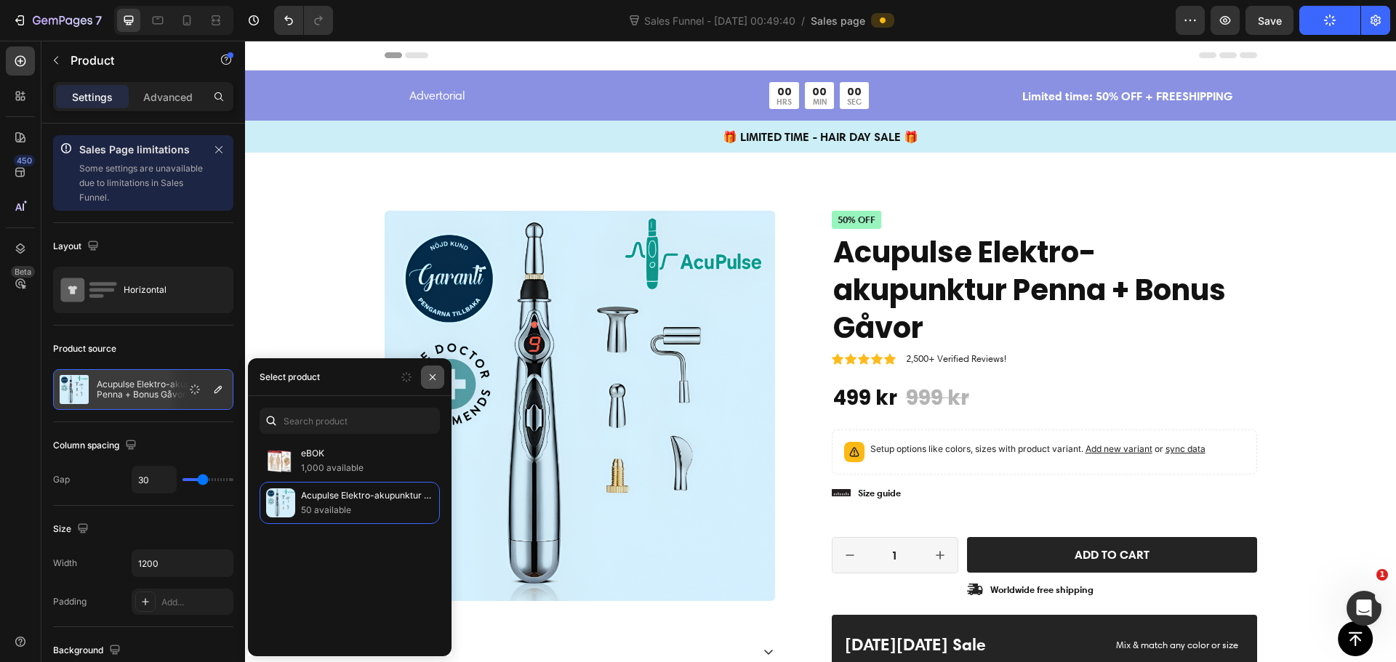
click at [435, 380] on icon "button" at bounding box center [433, 378] width 12 height 12
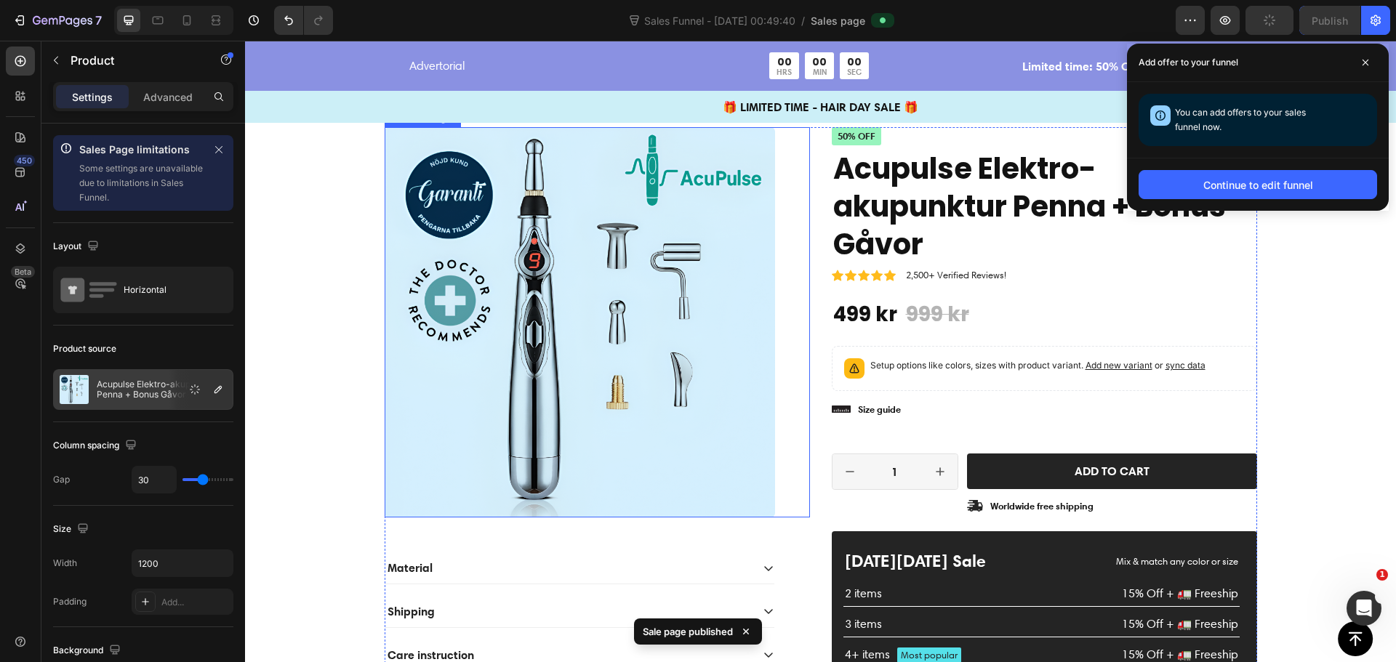
scroll to position [145, 0]
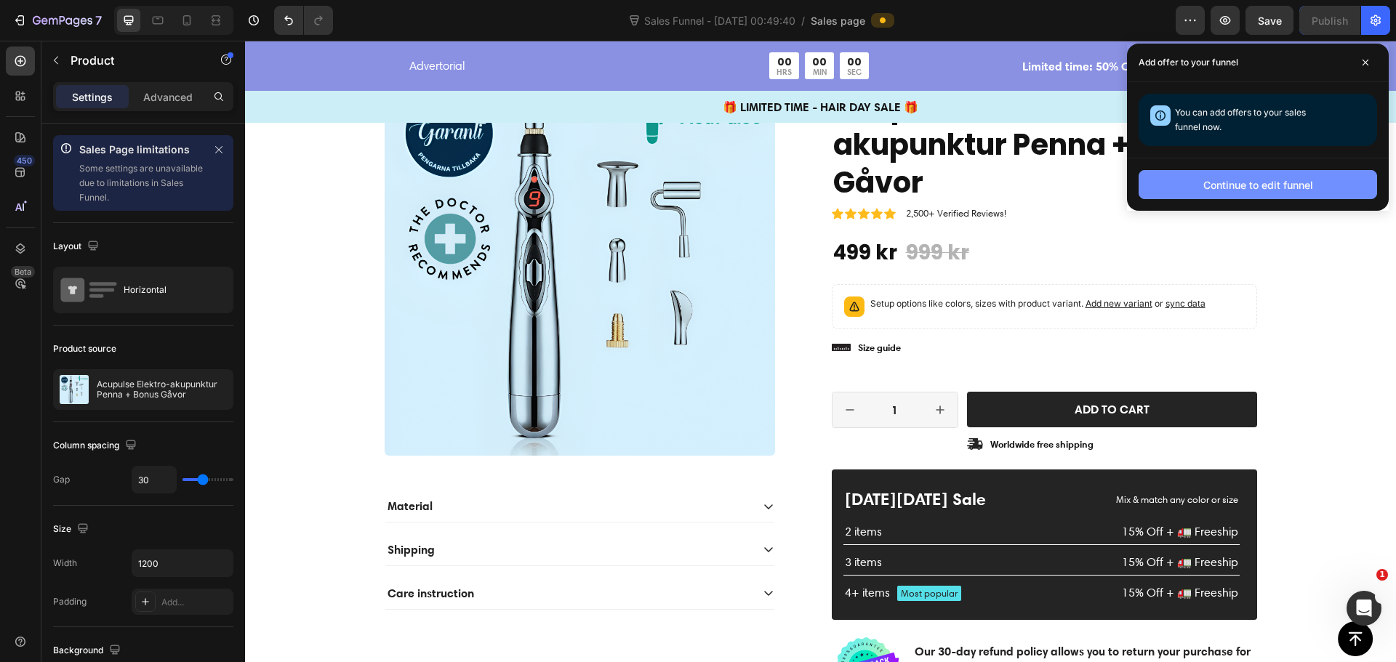
click at [1206, 194] on button "Continue to edit funnel" at bounding box center [1258, 184] width 238 height 29
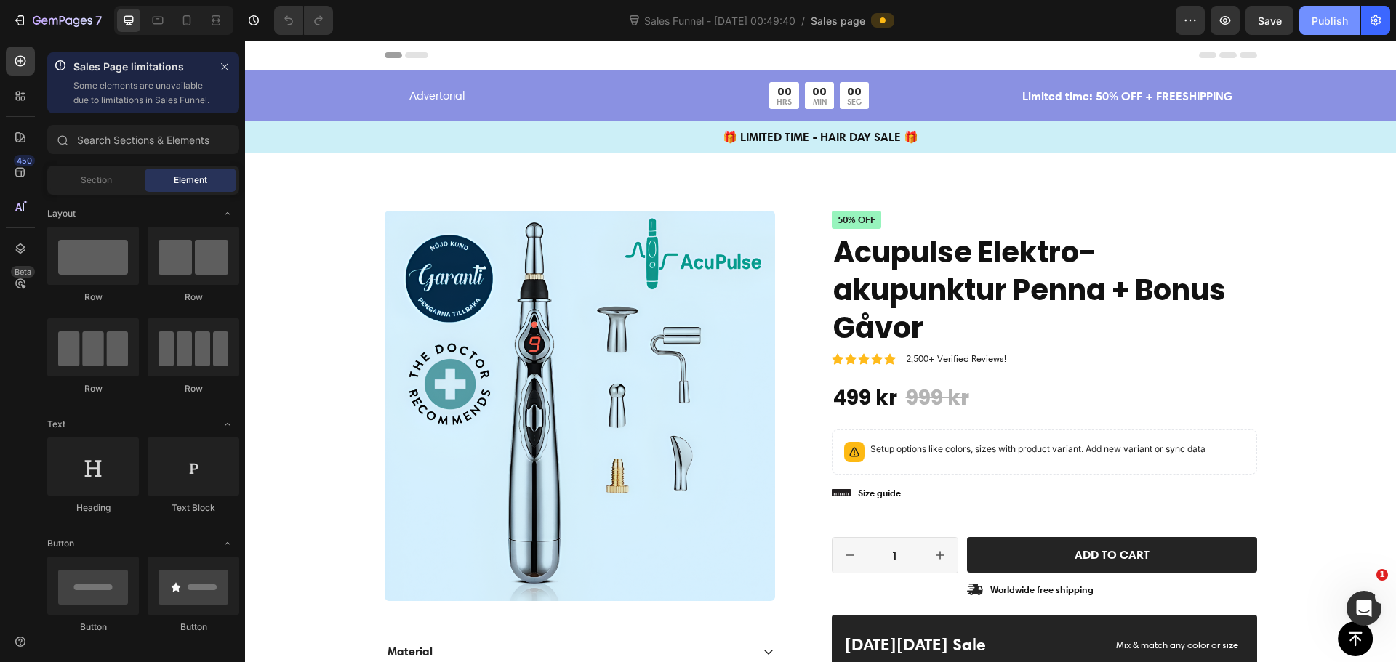
click at [1352, 17] on button "Publish" at bounding box center [1329, 20] width 61 height 29
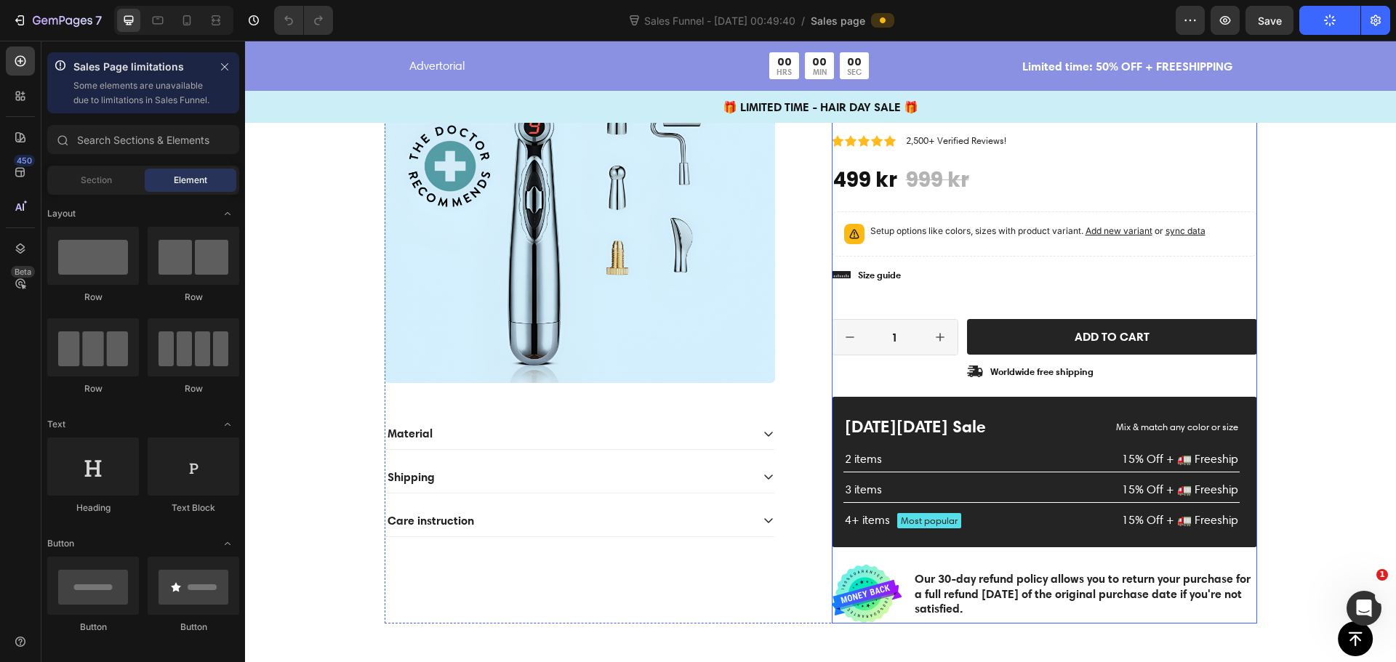
scroll to position [291, 0]
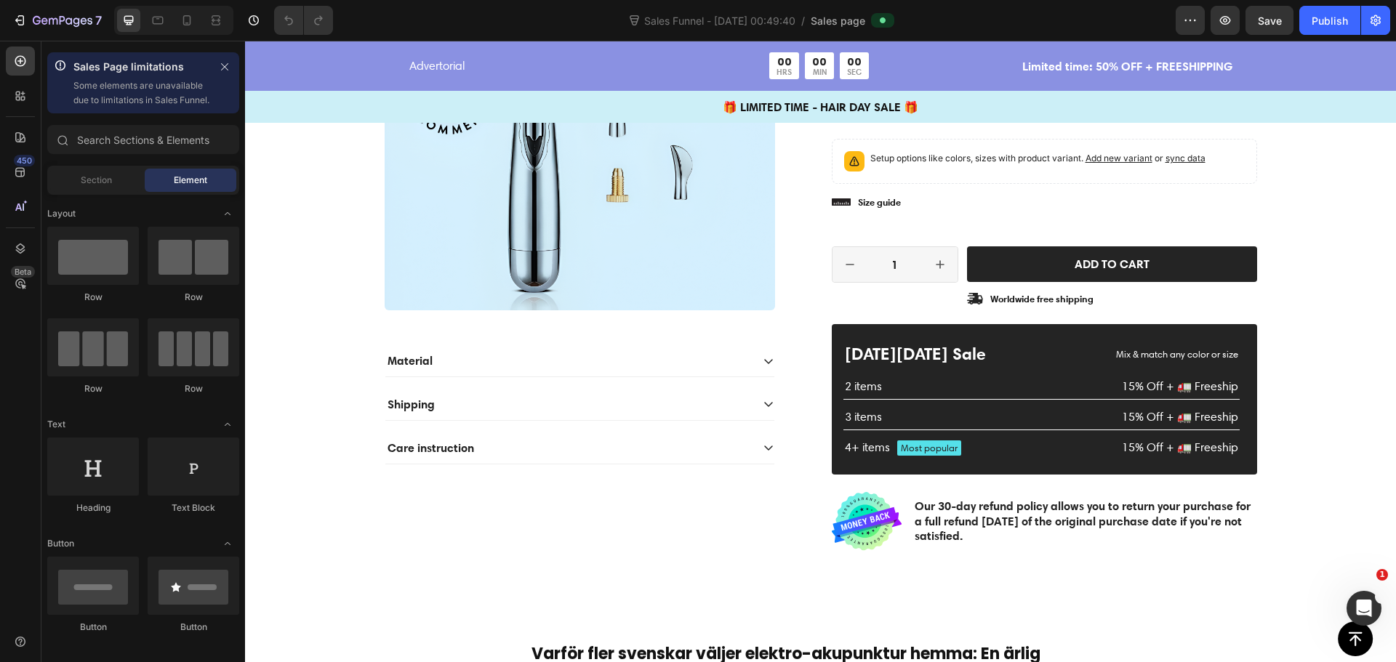
click at [835, 25] on span "Sales page" at bounding box center [838, 20] width 55 height 15
click at [836, 25] on span "Sales page" at bounding box center [838, 20] width 55 height 15
